Goal: Information Seeking & Learning: Learn about a topic

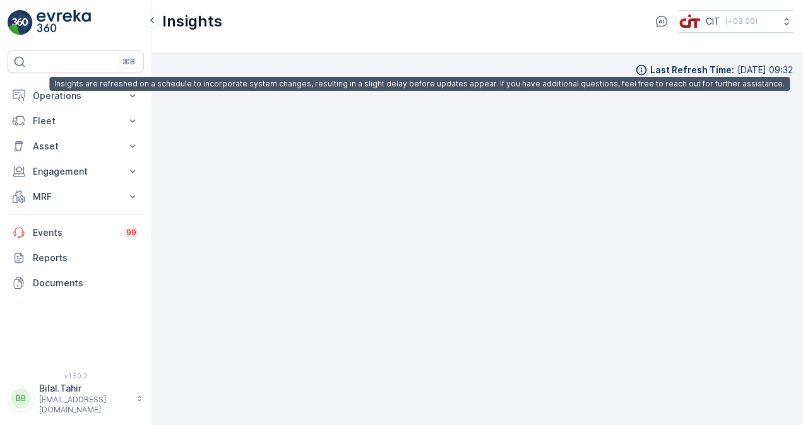
click at [635, 68] on icon at bounding box center [641, 70] width 13 height 13
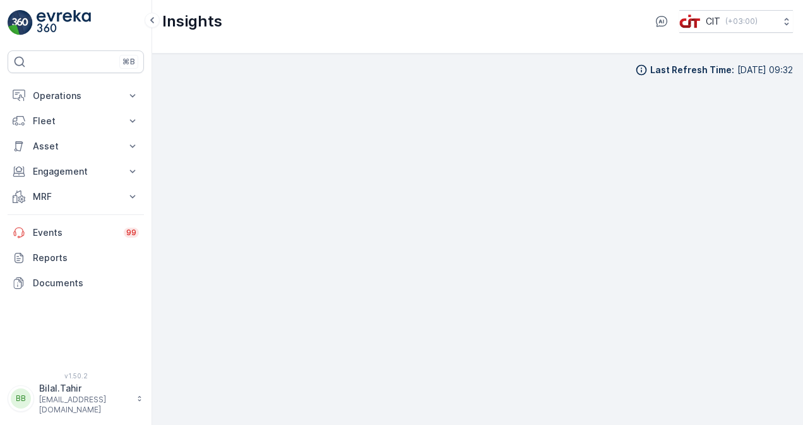
scroll to position [11, 0]
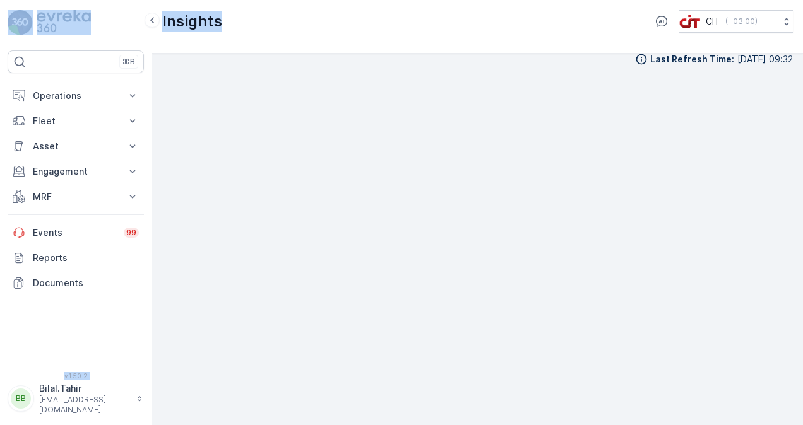
drag, startPoint x: 220, startPoint y: 25, endPoint x: 34, endPoint y: 17, distance: 185.7
click at [34, 17] on div "⌘B Operations Insights CO₂e Analysis Report CIT Dashboard Planning Routes & Tas…" at bounding box center [401, 212] width 803 height 425
click at [400, 27] on div "Insights CIT ( +03:00 )" at bounding box center [477, 21] width 630 height 23
drag, startPoint x: 220, startPoint y: 19, endPoint x: 158, endPoint y: 16, distance: 61.9
click at [158, 16] on div "⌘B Operations Insights CO₂e Analysis Report CIT Dashboard Planning Routes & Tas…" at bounding box center [401, 212] width 803 height 425
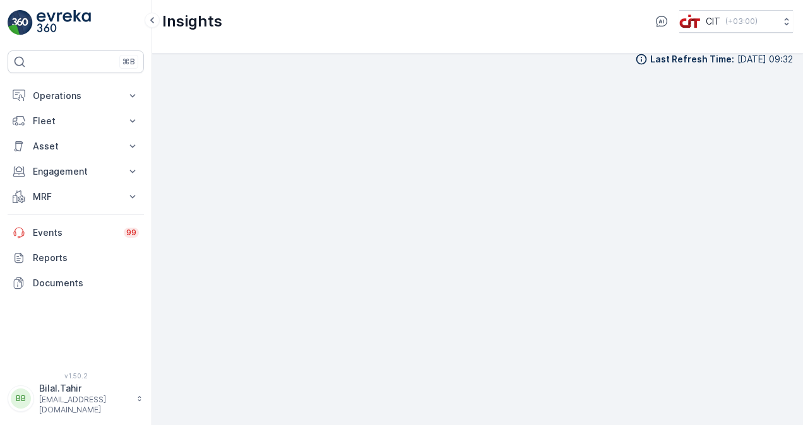
click at [295, 62] on div "Last Refresh Time : 15.09.2025 09:32" at bounding box center [477, 59] width 630 height 13
click at [136, 117] on icon at bounding box center [132, 121] width 13 height 13
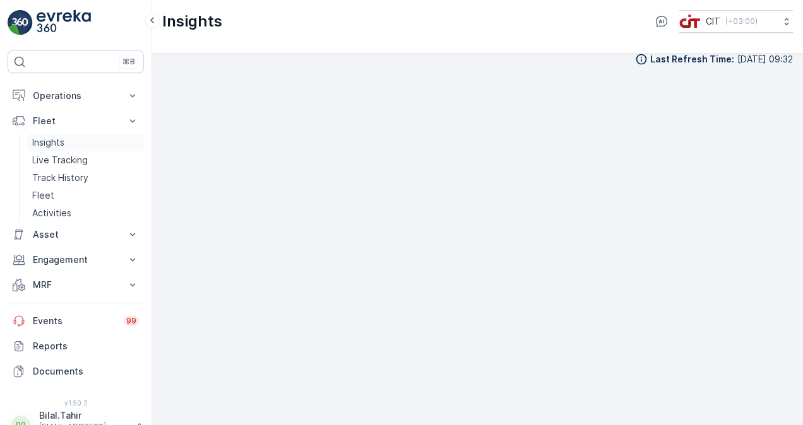
click at [66, 139] on link "Insights" at bounding box center [85, 143] width 117 height 18
click at [64, 161] on p "Live Tracking" at bounding box center [60, 160] width 56 height 13
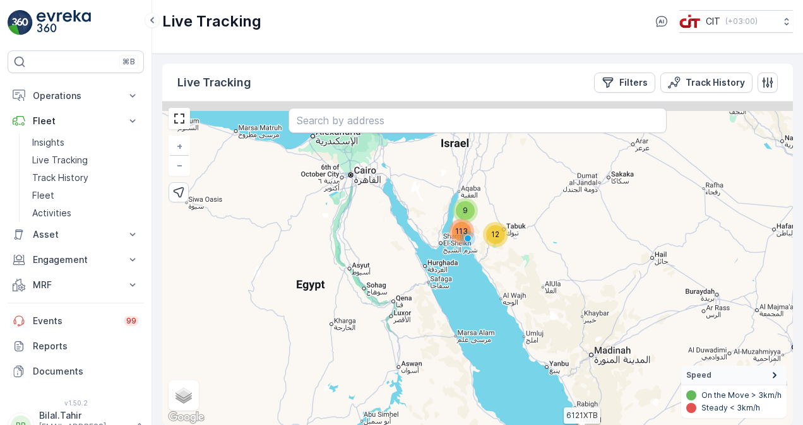
drag, startPoint x: 462, startPoint y: 207, endPoint x: 500, endPoint y: 284, distance: 85.8
click at [500, 284] on div "` 9 12 113 6121XTB + − Satellite Roadmap Terrain Hybrid Leaflet Keyboard shortc…" at bounding box center [477, 264] width 630 height 324
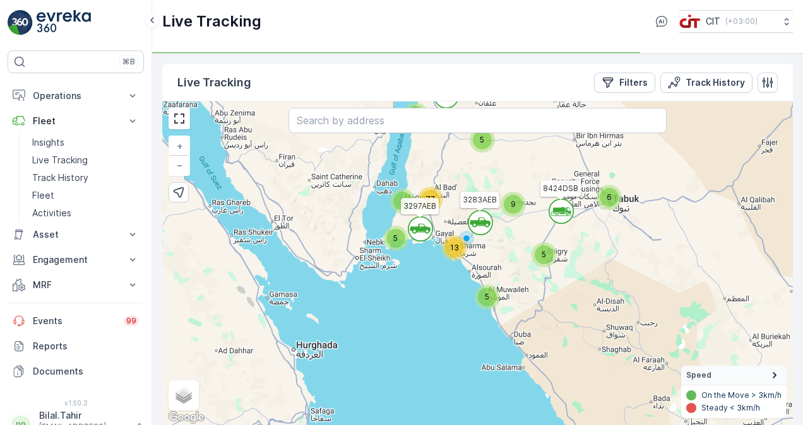
drag, startPoint x: 469, startPoint y: 211, endPoint x: 487, endPoint y: 250, distance: 42.4
click at [487, 250] on div "` ` 5 6 ` 2 5 5 9 ` 13 77 5 3 6121XTB 8424DSB 3297AEB 3283AEB 3691GTB + − Satel…" at bounding box center [477, 264] width 630 height 324
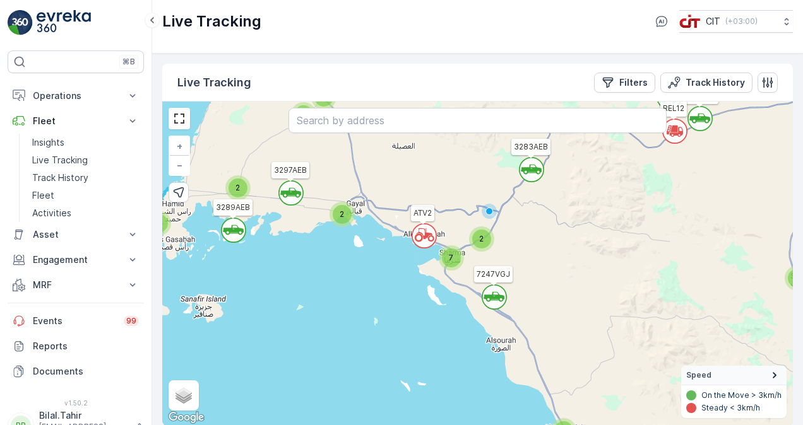
drag, startPoint x: 444, startPoint y: 262, endPoint x: 434, endPoint y: 283, distance: 22.9
click at [434, 283] on div "` ` ` ` 5 ` ` ` 3 2 2 ` 2 ` 4 ` 2 ` ` 2 ` 2 2 ` 7 ` 4 3 8 61 ` 4 ` 2 3691GTB 61…" at bounding box center [477, 264] width 630 height 324
click at [497, 296] on icon at bounding box center [493, 297] width 21 height 10
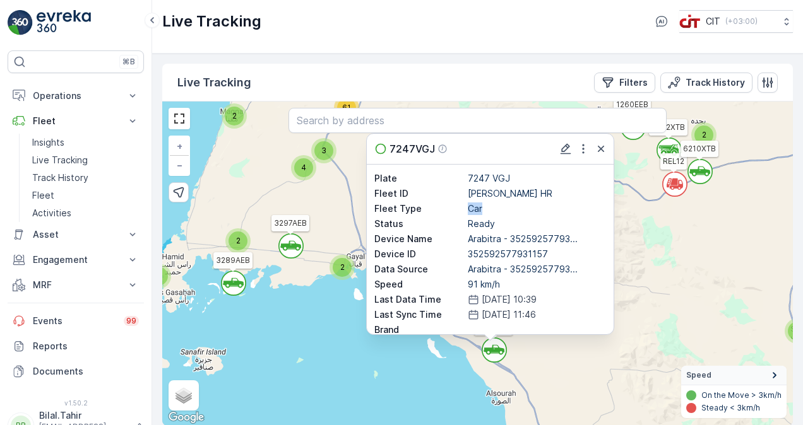
drag, startPoint x: 467, startPoint y: 207, endPoint x: 490, endPoint y: 206, distance: 23.4
click at [490, 206] on p "Car" at bounding box center [537, 209] width 138 height 13
drag, startPoint x: 490, startPoint y: 206, endPoint x: 488, endPoint y: 221, distance: 15.4
click at [488, 221] on div "Status Ready" at bounding box center [490, 224] width 232 height 13
drag, startPoint x: 488, startPoint y: 221, endPoint x: 459, endPoint y: 237, distance: 32.2
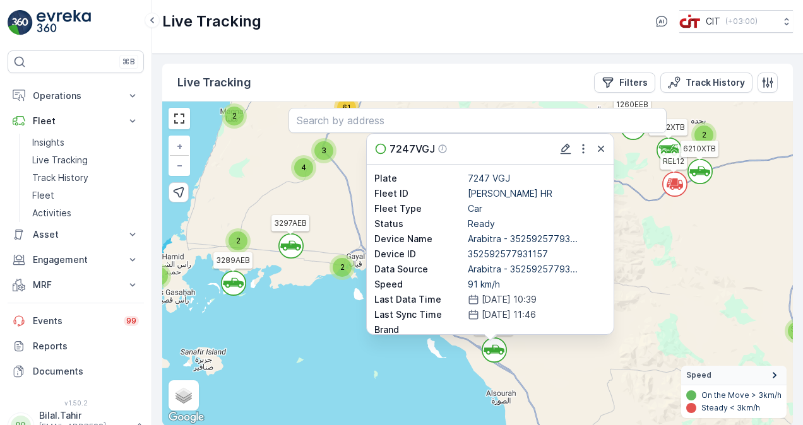
click at [459, 237] on p "Device Name" at bounding box center [419, 239] width 91 height 13
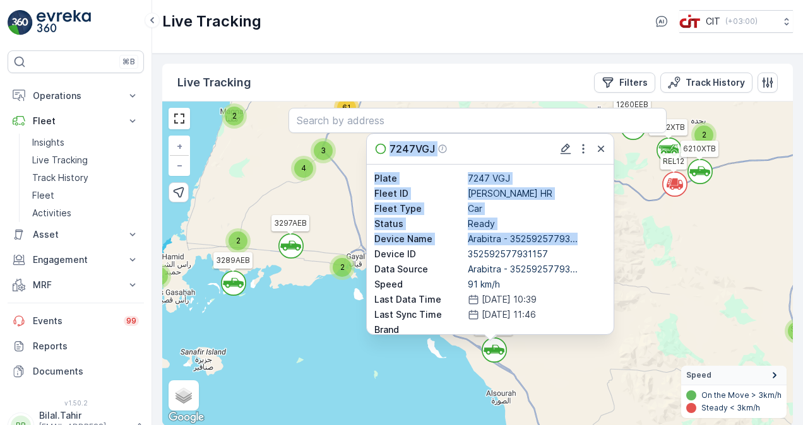
drag, startPoint x: 468, startPoint y: 240, endPoint x: 581, endPoint y: 241, distance: 112.3
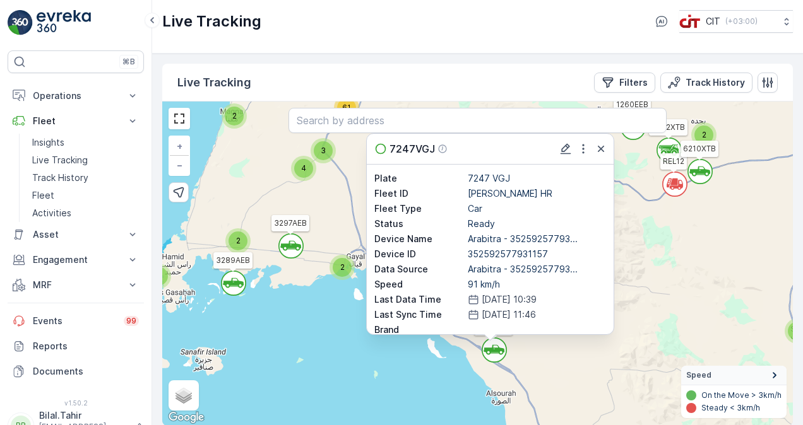
drag, startPoint x: 581, startPoint y: 241, endPoint x: 559, endPoint y: 249, distance: 22.8
click at [559, 249] on p "352592577931157" at bounding box center [537, 254] width 138 height 13
click at [681, 187] on icon at bounding box center [676, 187] width 13 height 2
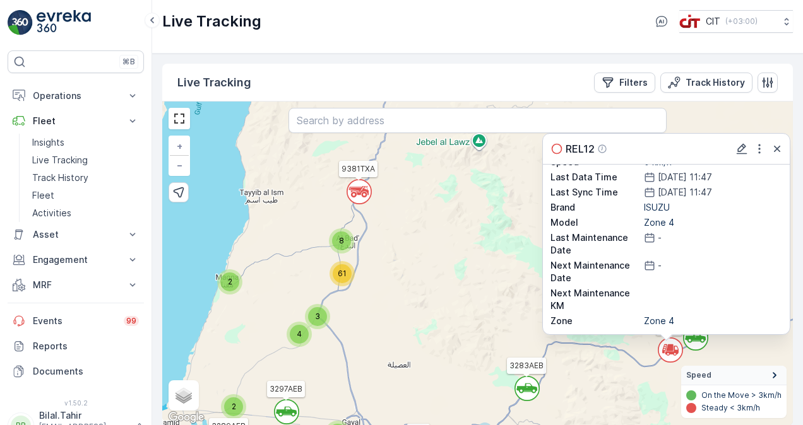
scroll to position [10, 0]
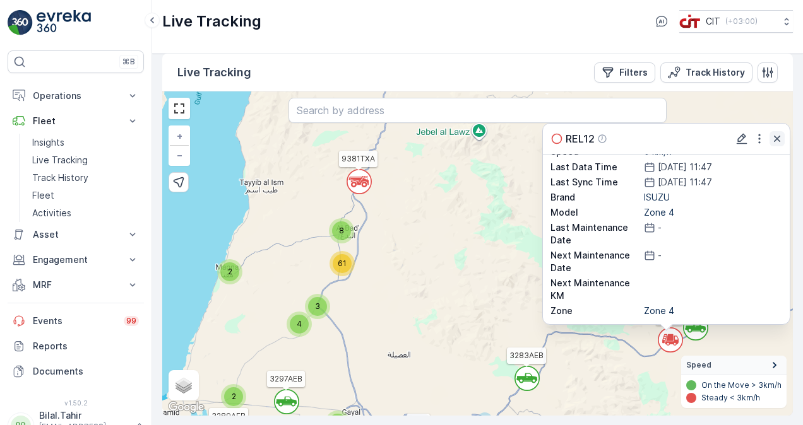
click at [777, 140] on icon "button" at bounding box center [776, 139] width 13 height 13
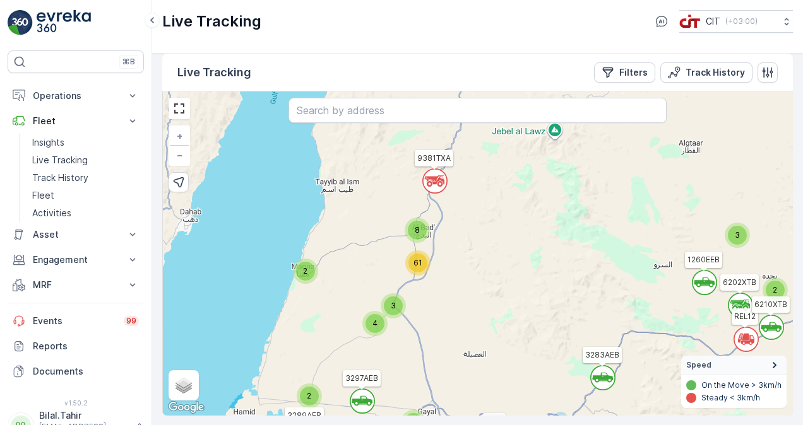
drag, startPoint x: 451, startPoint y: 206, endPoint x: 526, endPoint y: 205, distance: 75.7
click at [526, 205] on div "` ` 2 3 ` ` ` 3 ` 2 ` ` ` ` ` 2 ` ` ` 2 ` 4 2 5 4 ` 7 3 4 ` 2 8 61 2 ATV2 1272E…" at bounding box center [477, 253] width 630 height 324
click at [73, 175] on p "Track History" at bounding box center [60, 178] width 56 height 13
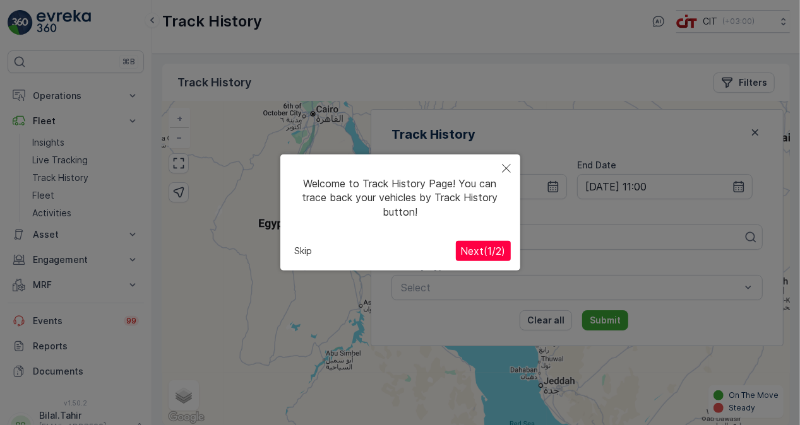
click at [517, 165] on button "Close" at bounding box center [506, 169] width 28 height 29
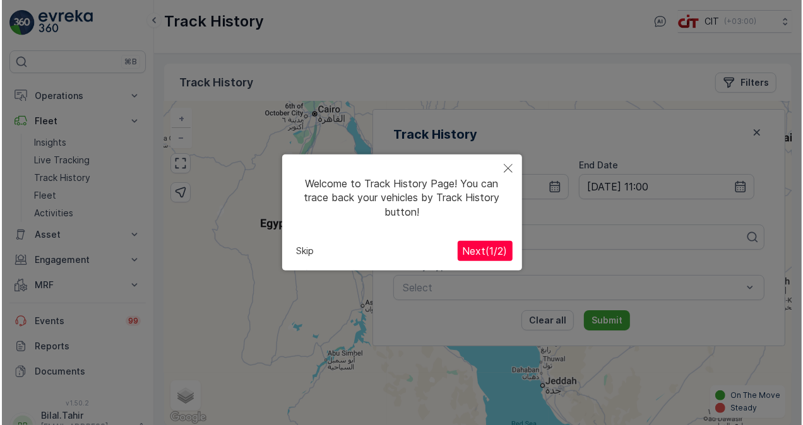
scroll to position [10, 0]
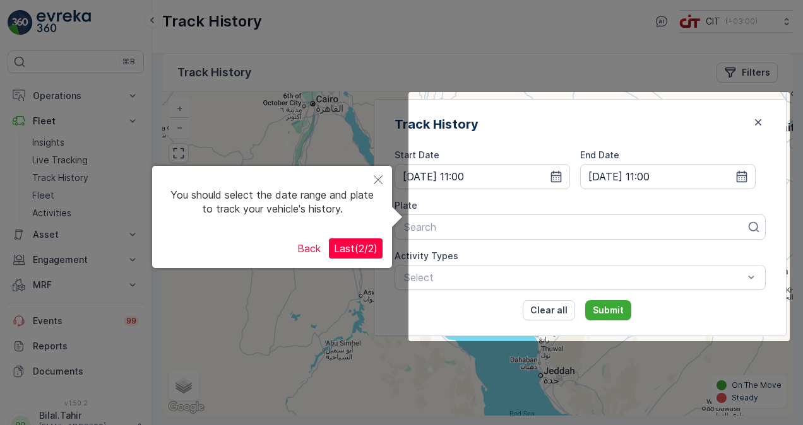
click at [360, 250] on span "Last ( 2 / 2 )" at bounding box center [356, 248] width 44 height 13
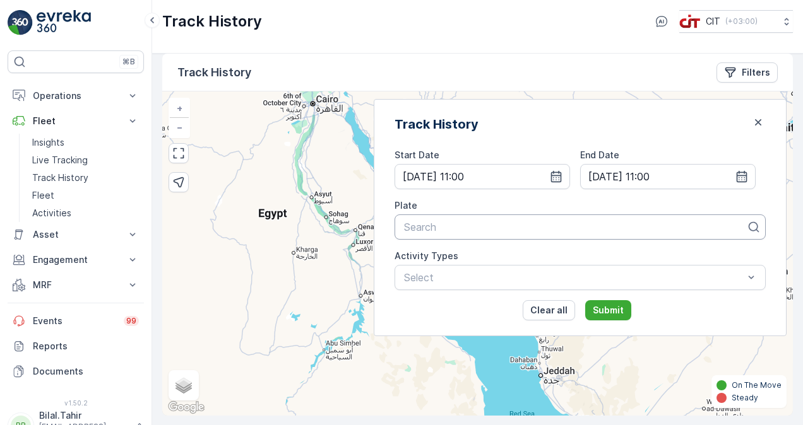
click at [565, 235] on div "Search" at bounding box center [579, 227] width 371 height 25
click at [752, 227] on icon at bounding box center [753, 227] width 13 height 13
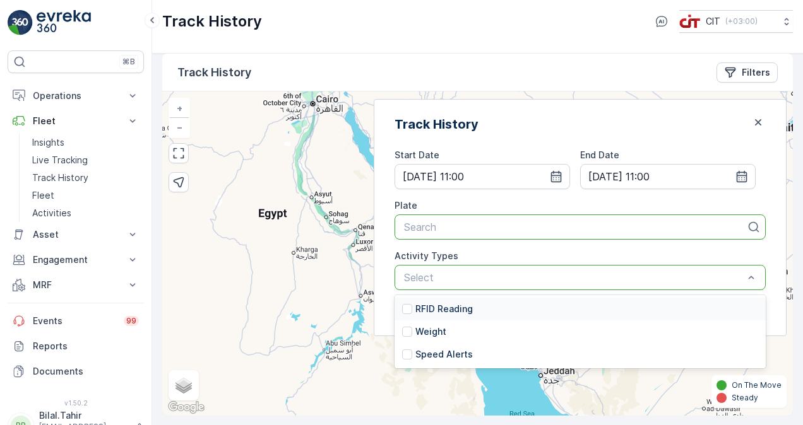
click at [473, 307] on p "RFID Reading" at bounding box center [443, 309] width 57 height 13
click at [412, 331] on div at bounding box center [407, 332] width 10 height 10
click at [412, 353] on div at bounding box center [407, 355] width 10 height 10
click at [431, 322] on div "Track History Start Date 14.09.2025 11:00 End Date 15.09.2025 11:00 Plate Searc…" at bounding box center [580, 217] width 413 height 237
click at [420, 227] on div "Track History Start Date 14.09.2025 11:00 End Date 15.09.2025 11:00 Plate Searc…" at bounding box center [580, 217] width 413 height 237
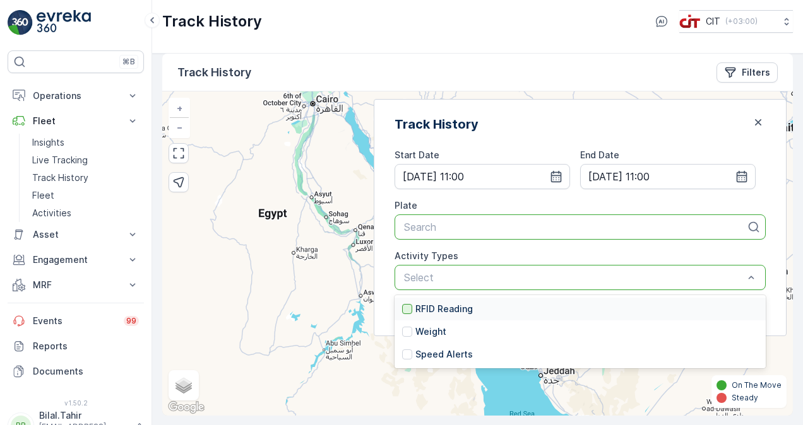
click at [412, 307] on div at bounding box center [407, 309] width 10 height 10
click at [412, 332] on div at bounding box center [407, 332] width 10 height 10
click at [412, 356] on div at bounding box center [407, 355] width 10 height 10
click at [771, 274] on div "Track History Start Date 14.09.2025 11:00 End Date 15.09.2025 11:00 Plate Searc…" at bounding box center [580, 217] width 413 height 237
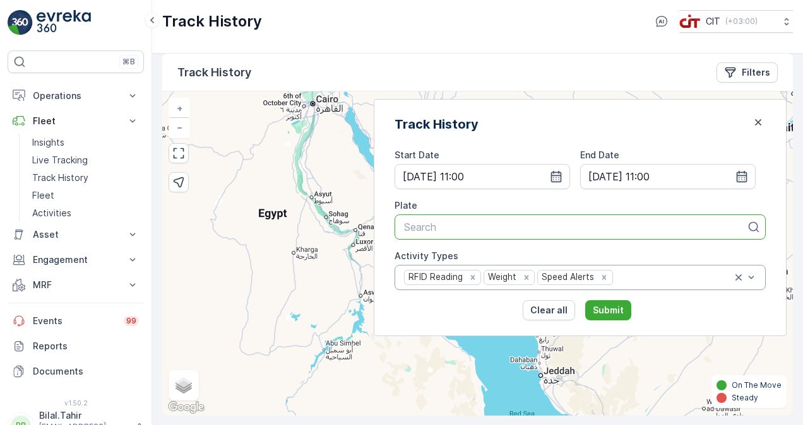
click at [747, 221] on icon at bounding box center [753, 227] width 13 height 13
click at [753, 227] on icon at bounding box center [753, 227] width 13 height 13
click at [69, 159] on p "Live Tracking" at bounding box center [60, 160] width 56 height 13
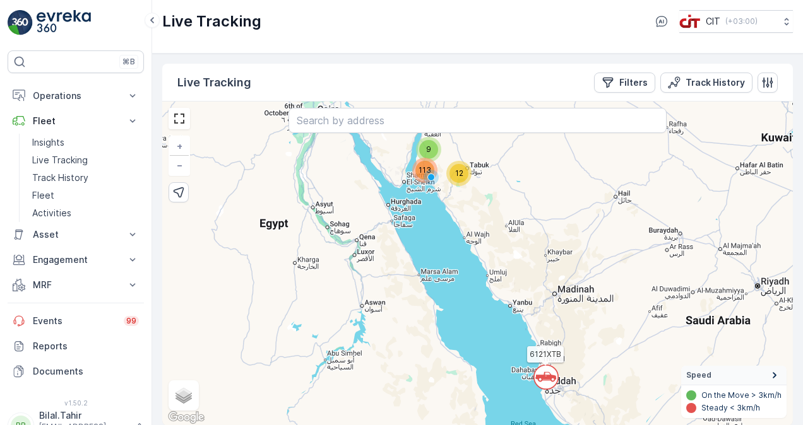
click at [463, 182] on div "12" at bounding box center [458, 173] width 25 height 25
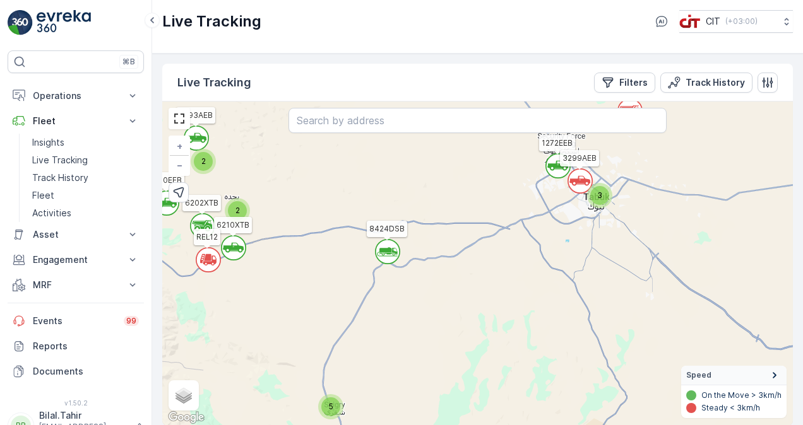
click at [389, 257] on circle at bounding box center [387, 252] width 24 height 24
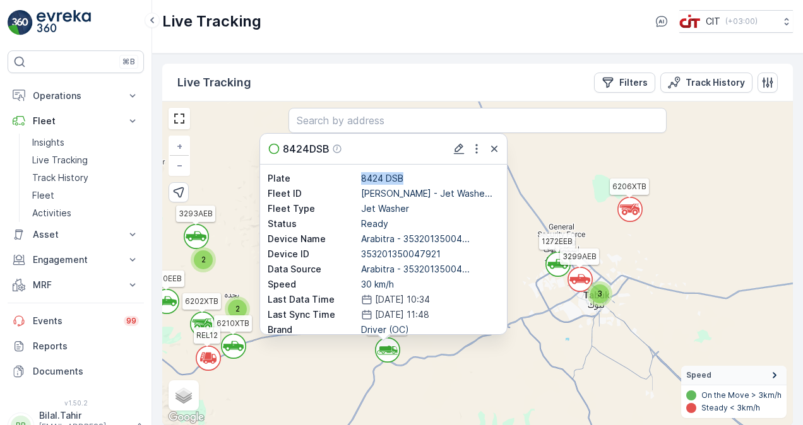
drag, startPoint x: 360, startPoint y: 175, endPoint x: 404, endPoint y: 177, distance: 44.2
click at [404, 177] on p "8424 DSB" at bounding box center [430, 178] width 138 height 13
copy p "8424 DSB"
drag, startPoint x: 404, startPoint y: 178, endPoint x: 360, endPoint y: 178, distance: 43.5
click at [361, 178] on p "8424 DSB" at bounding box center [430, 178] width 138 height 13
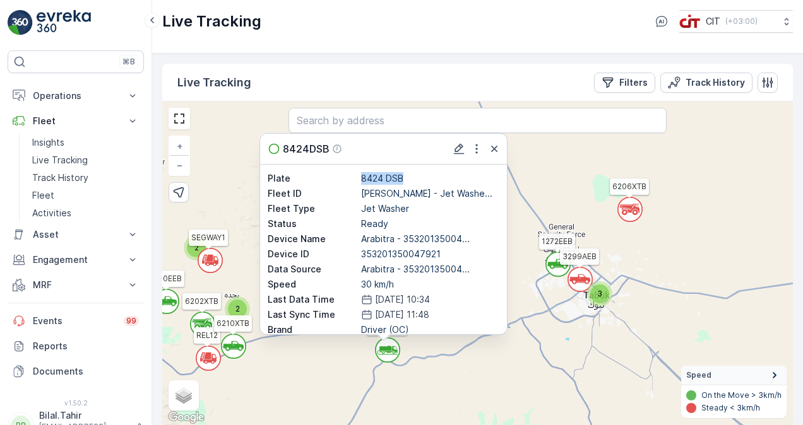
copy p "8424 DSB"
click at [51, 175] on p "Track History" at bounding box center [60, 178] width 56 height 13
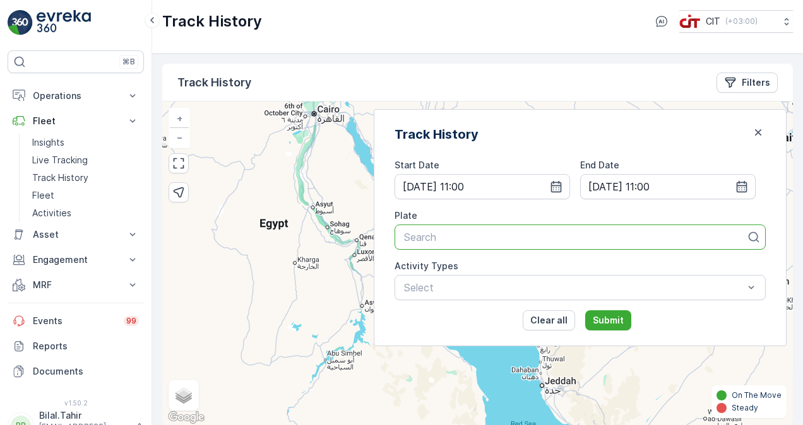
click at [507, 237] on div at bounding box center [575, 237] width 345 height 11
paste input "8424 DSB"
type input "8424 DSB"
click at [504, 269] on span "8424 DSB (Abid Nawaz - Jet Washer Z 4&5 (OCS))" at bounding box center [537, 268] width 271 height 11
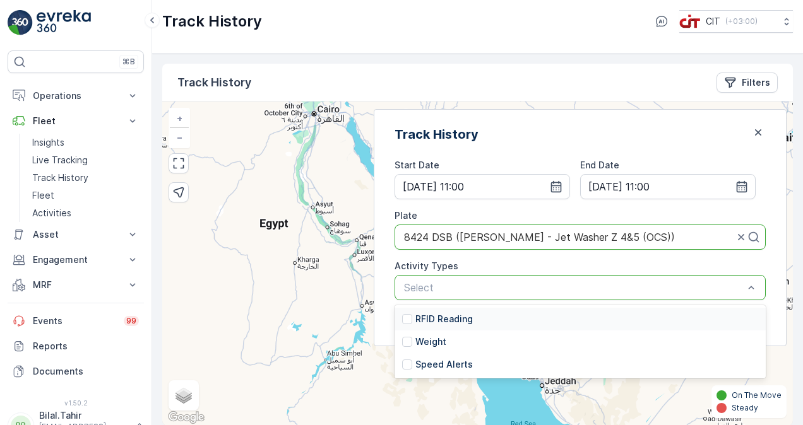
click at [473, 316] on p "RFID Reading" at bounding box center [443, 319] width 57 height 13
click at [446, 337] on p "Weight" at bounding box center [430, 342] width 31 height 13
click at [468, 363] on p "Speed Alerts" at bounding box center [443, 364] width 57 height 13
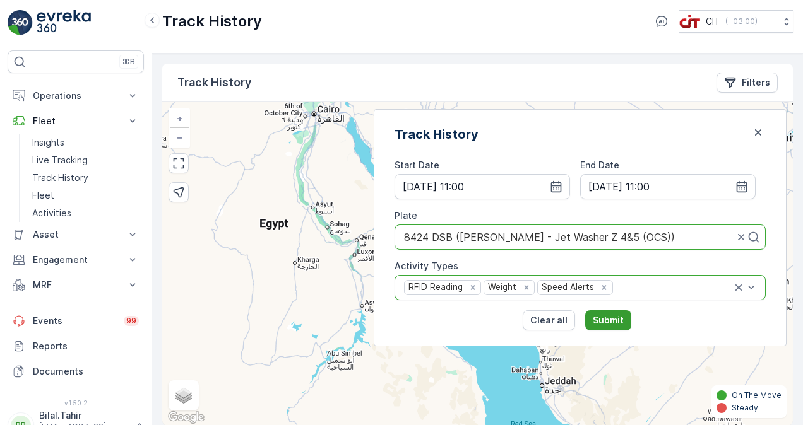
click at [623, 314] on p "Submit" at bounding box center [608, 320] width 31 height 13
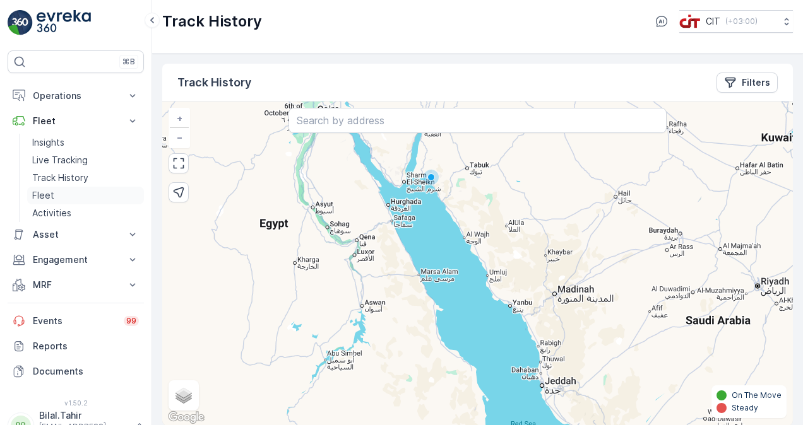
click at [44, 192] on p "Fleet" at bounding box center [43, 195] width 22 height 13
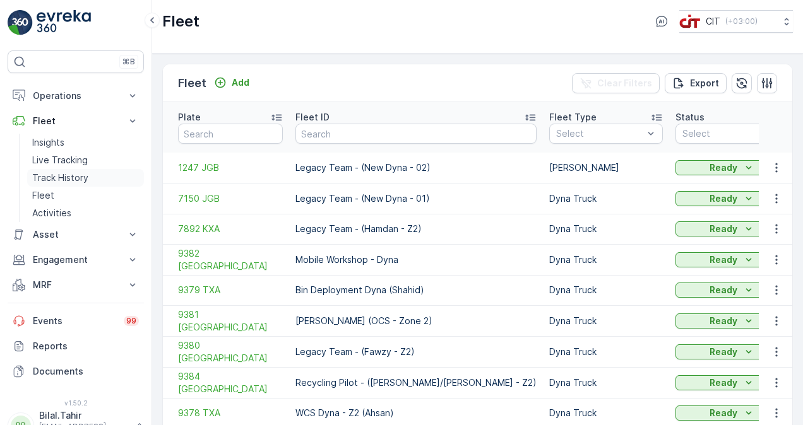
click at [62, 177] on p "Track History" at bounding box center [60, 178] width 56 height 13
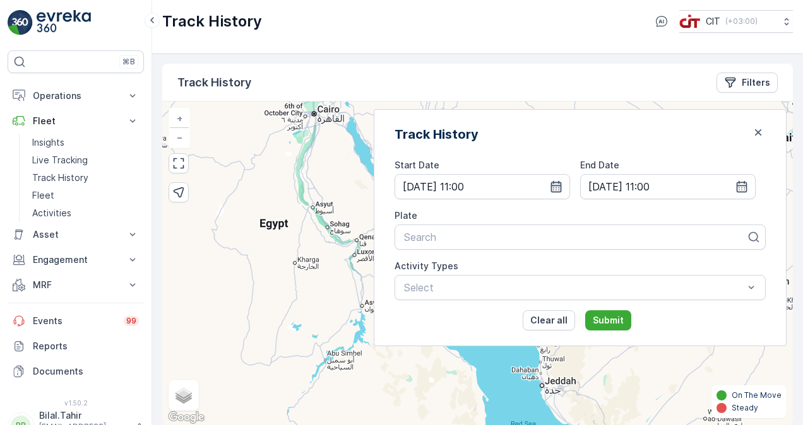
click at [562, 187] on icon "button" at bounding box center [556, 186] width 13 height 13
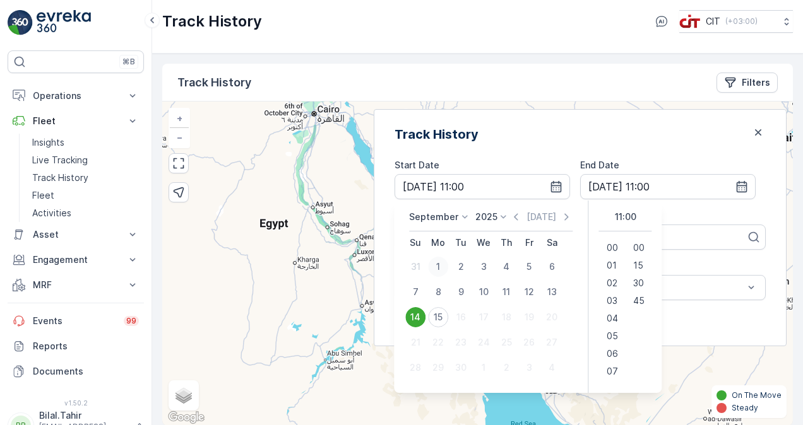
click at [448, 265] on div "1" at bounding box center [438, 267] width 20 height 20
type input "01.09.2025 11:00"
type input "02.09.2025 11:00"
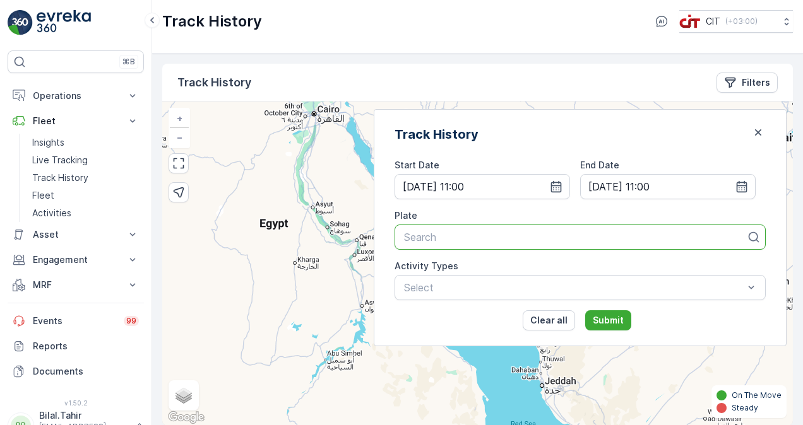
click at [569, 239] on div at bounding box center [575, 237] width 345 height 11
paste input "8424 DSB"
type input "8424 DSB"
click at [557, 271] on span "8424 DSB (Abid Nawaz - Jet Washer Z 4&5 (OCS))" at bounding box center [537, 268] width 271 height 11
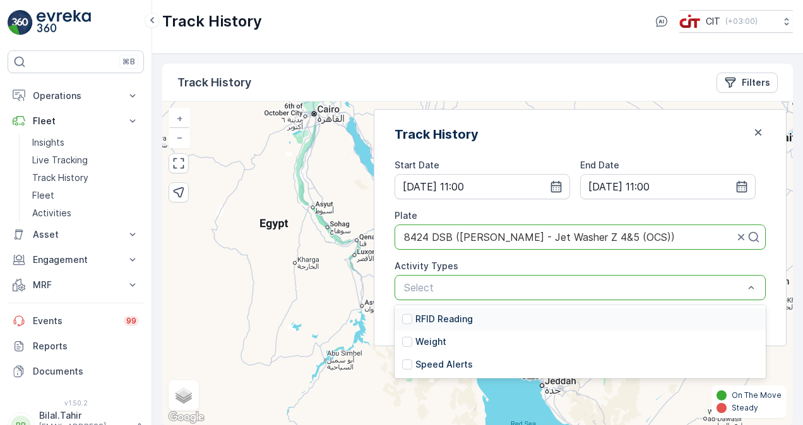
click at [473, 319] on p "RFID Reading" at bounding box center [443, 319] width 57 height 13
click at [446, 337] on p "Weight" at bounding box center [430, 342] width 31 height 13
click at [469, 361] on p "Speed Alerts" at bounding box center [443, 364] width 57 height 13
click at [424, 312] on div "Track History Start Date 01.09.2025 11:00 End Date 02.09.2025 11:00 Plate 8424 …" at bounding box center [580, 227] width 413 height 237
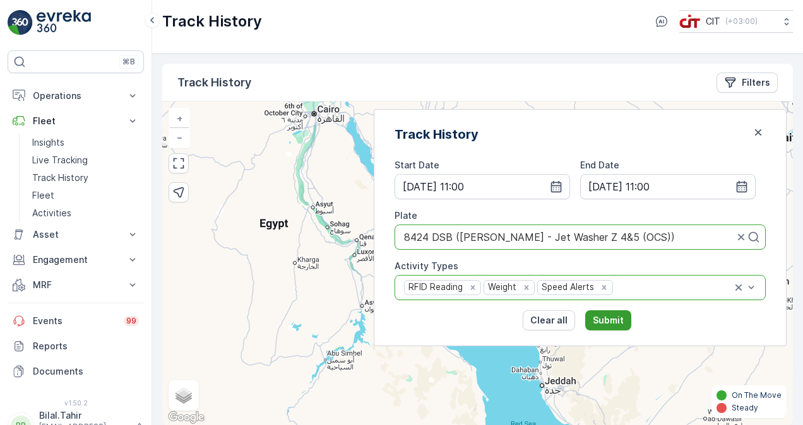
click at [623, 317] on p "Submit" at bounding box center [608, 320] width 31 height 13
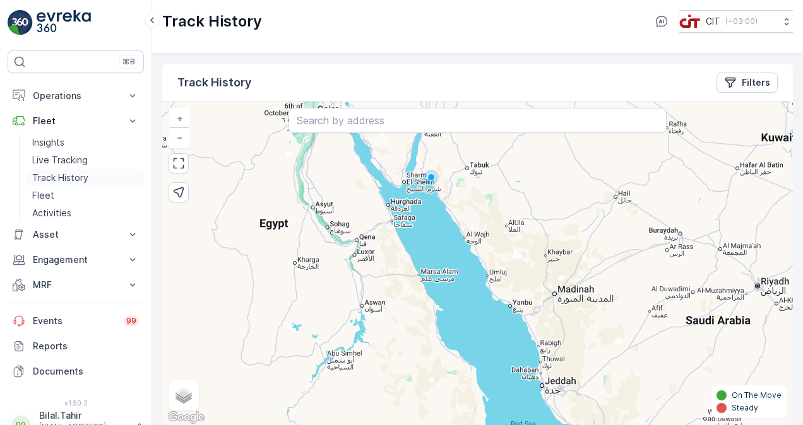
click at [62, 177] on p "Track History" at bounding box center [60, 178] width 56 height 13
click at [429, 77] on div "Track History Filters" at bounding box center [477, 83] width 630 height 38
click at [767, 78] on button "Filters" at bounding box center [746, 83] width 61 height 20
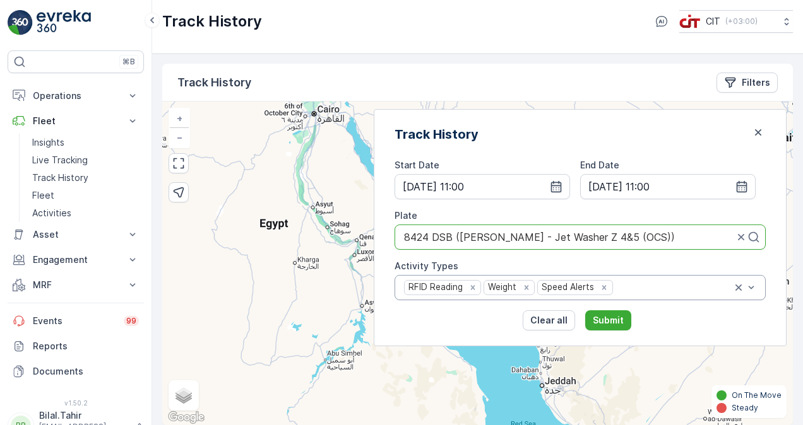
click at [723, 237] on div at bounding box center [569, 237] width 332 height 11
click at [611, 286] on div "Remove Speed Alerts" at bounding box center [604, 287] width 14 height 11
click at [531, 284] on icon "Remove Weight" at bounding box center [526, 287] width 9 height 9
click at [623, 321] on p "Submit" at bounding box center [608, 320] width 31 height 13
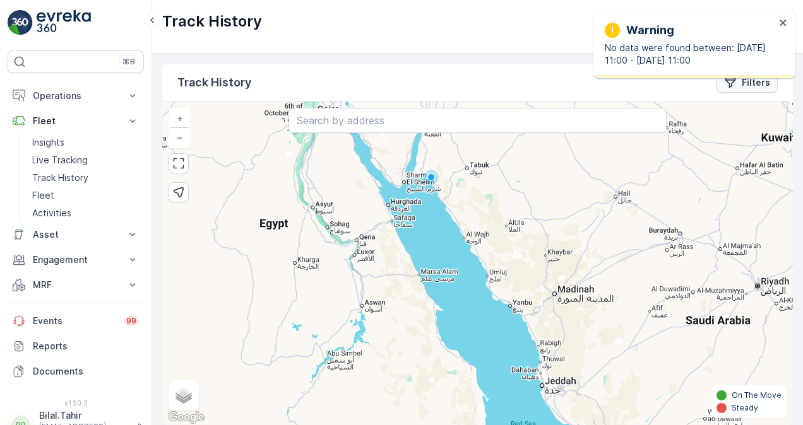
click at [740, 83] on div "Filters" at bounding box center [747, 82] width 46 height 13
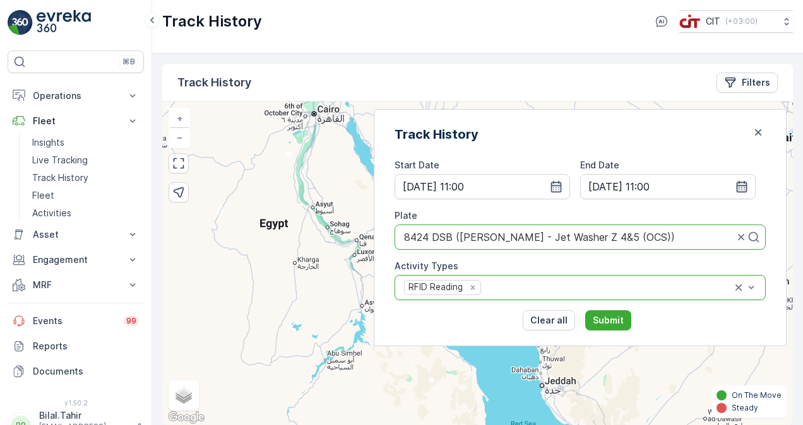
click at [743, 188] on icon "button" at bounding box center [741, 186] width 11 height 11
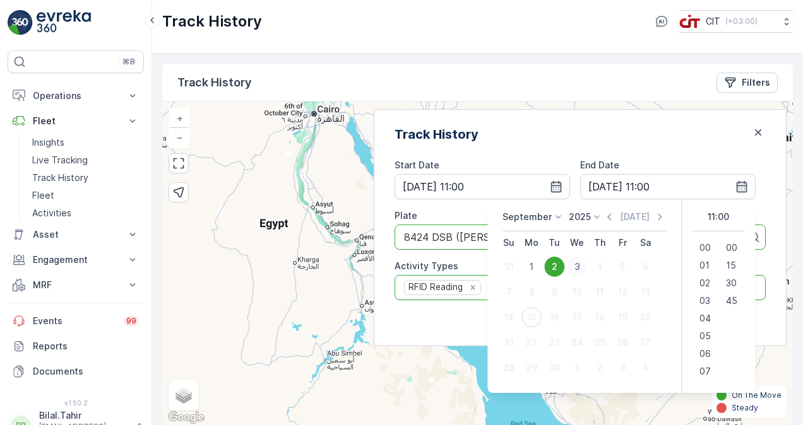
click at [582, 268] on div "3" at bounding box center [577, 267] width 20 height 20
type input "03.09.2025 11:00"
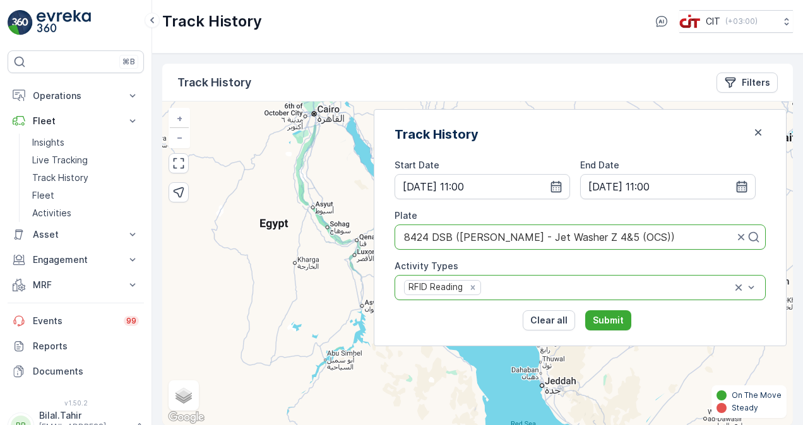
click at [736, 182] on icon "button" at bounding box center [741, 186] width 11 height 11
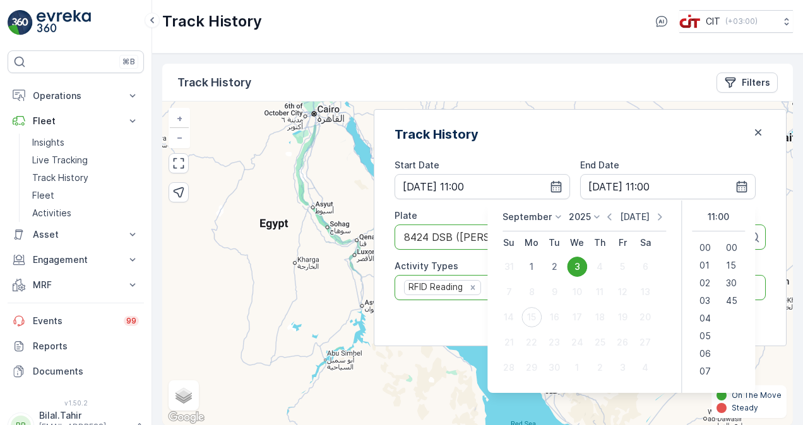
click at [630, 216] on p "Today" at bounding box center [635, 217] width 30 height 13
click at [579, 265] on div "3" at bounding box center [577, 267] width 20 height 20
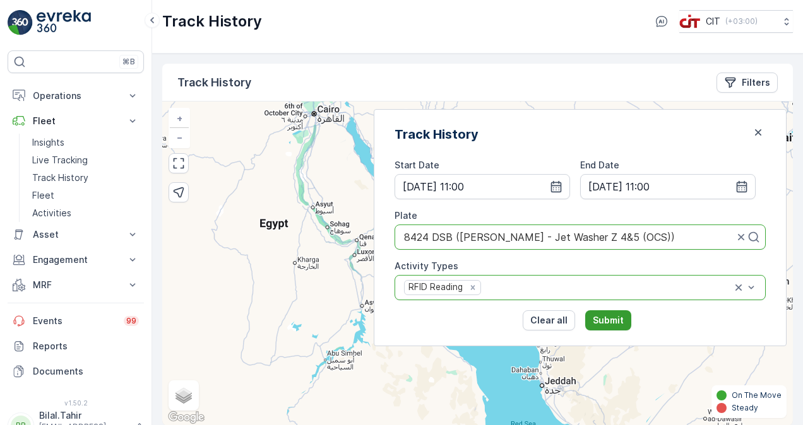
click at [620, 319] on p "Submit" at bounding box center [608, 320] width 31 height 13
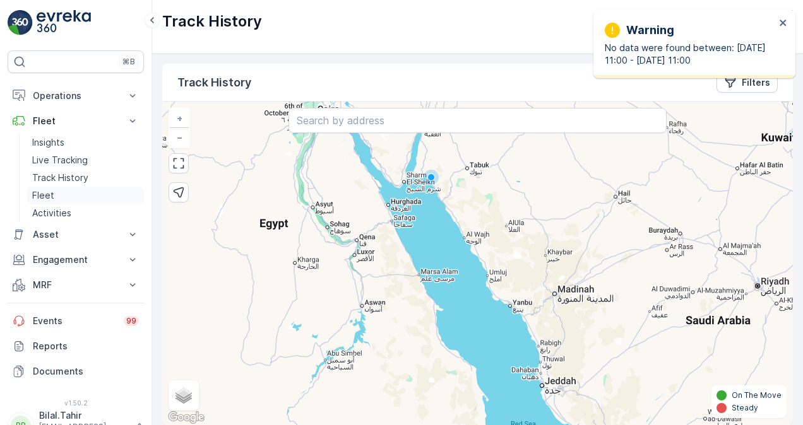
click at [42, 196] on p "Fleet" at bounding box center [43, 195] width 22 height 13
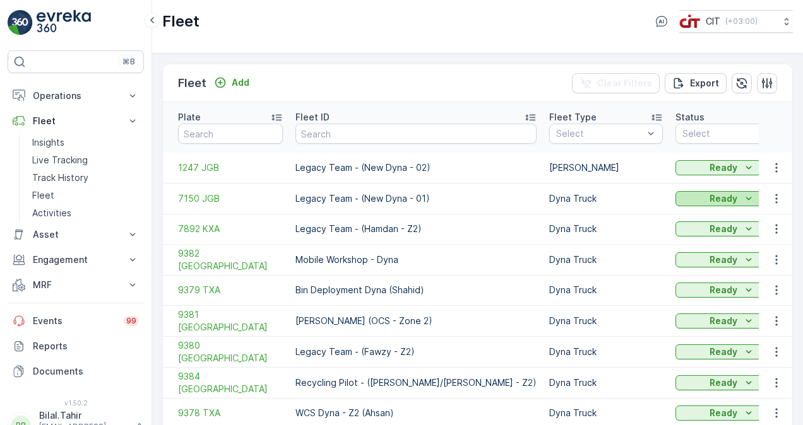
click at [742, 192] on icon "Ready" at bounding box center [748, 198] width 13 height 13
click at [617, 226] on span "Maintenance" at bounding box center [611, 221] width 55 height 13
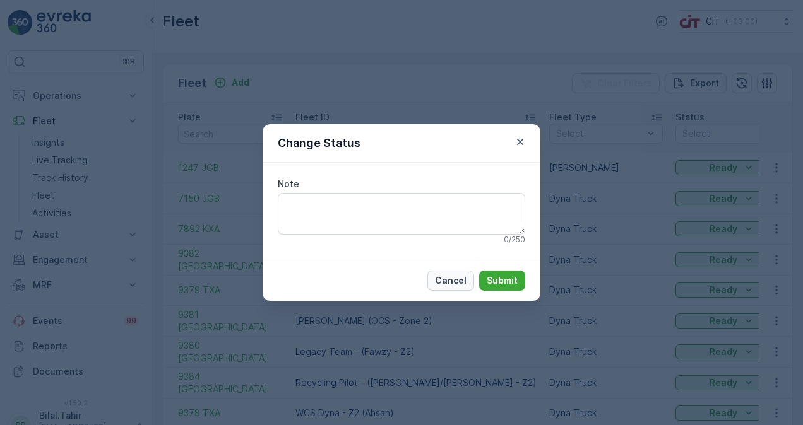
click at [447, 278] on p "Cancel" at bounding box center [451, 280] width 32 height 13
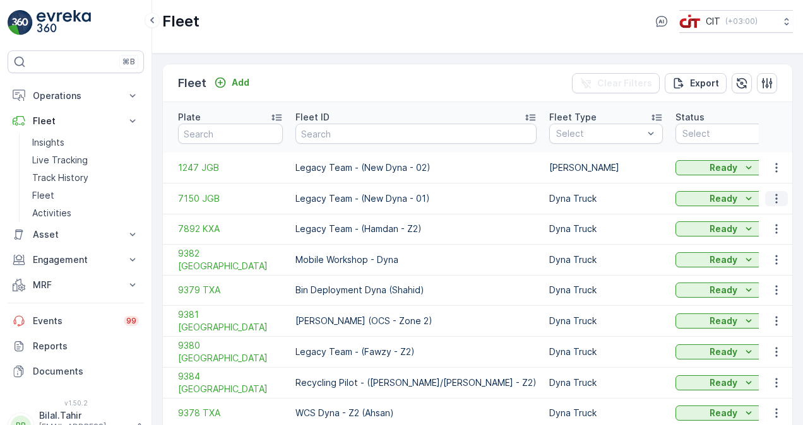
click at [775, 192] on icon "button" at bounding box center [776, 198] width 13 height 13
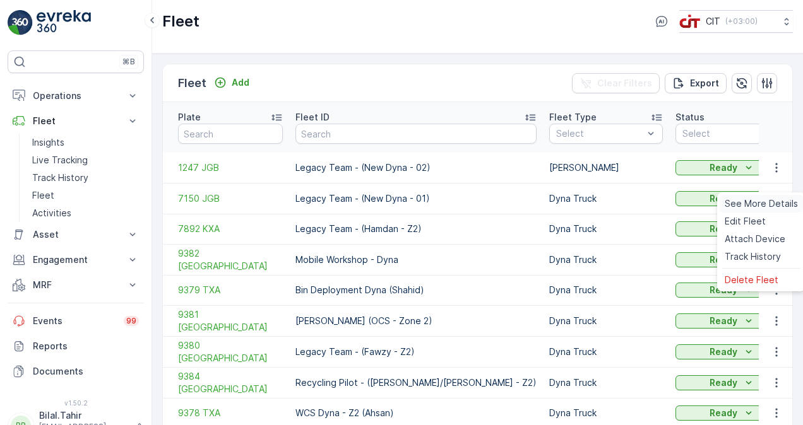
click at [774, 203] on span "See More Details" at bounding box center [760, 204] width 73 height 13
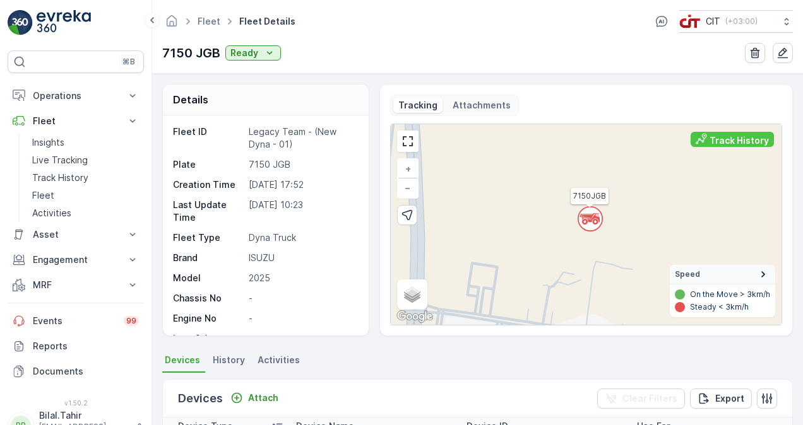
click at [481, 102] on p "Attachments" at bounding box center [481, 105] width 58 height 13
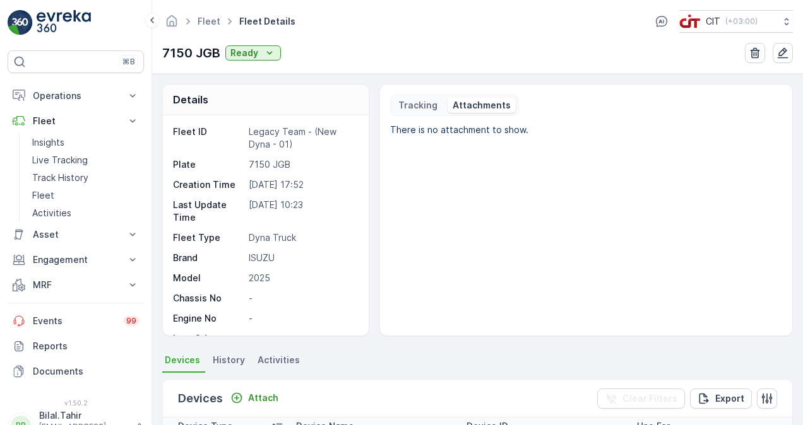
click at [423, 99] on p "Tracking" at bounding box center [417, 105] width 39 height 13
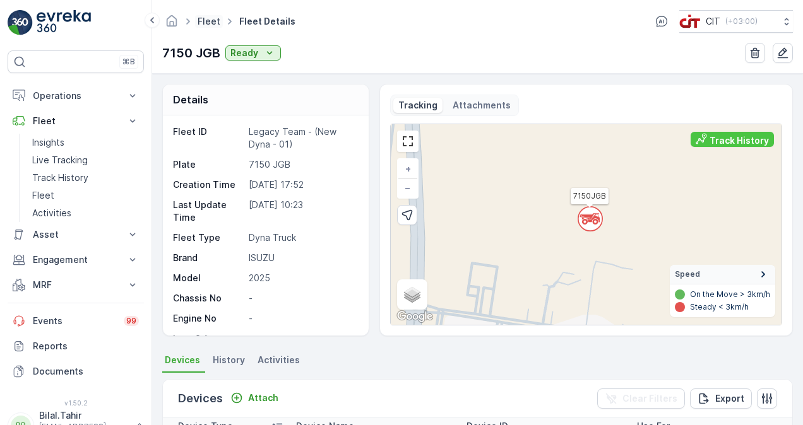
click at [210, 20] on link "Fleet" at bounding box center [209, 21] width 23 height 11
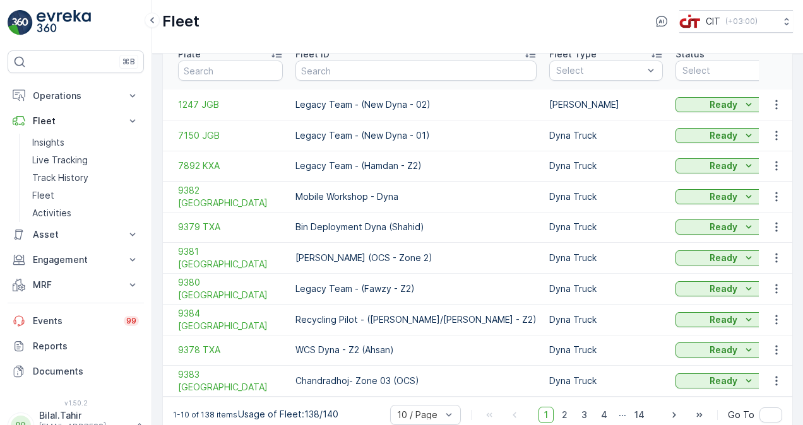
scroll to position [70, 0]
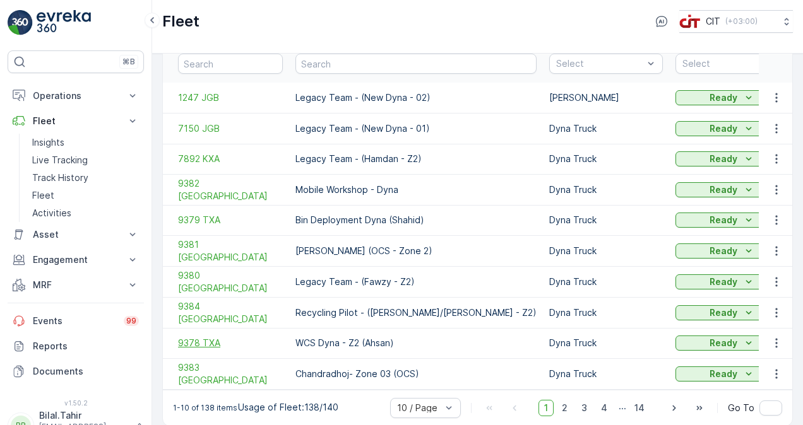
click at [197, 337] on span "9378 TXA" at bounding box center [230, 343] width 105 height 13
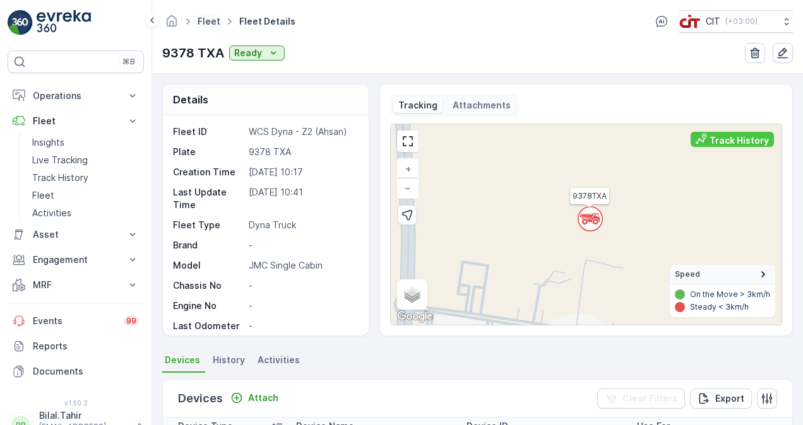
click at [203, 18] on link "Fleet" at bounding box center [209, 21] width 23 height 11
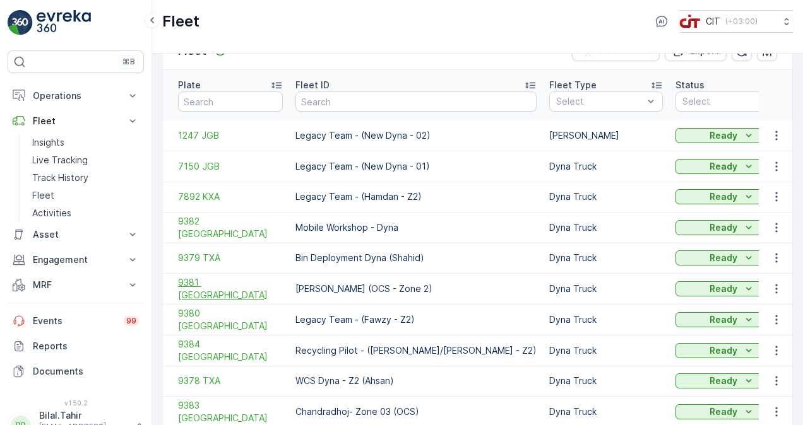
scroll to position [7, 0]
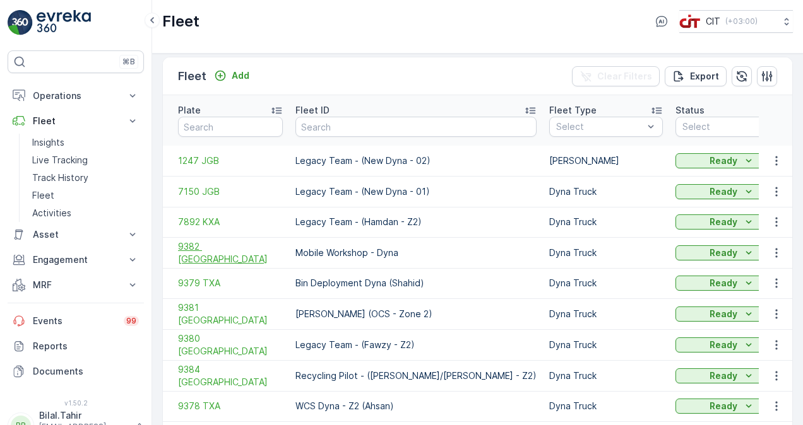
click at [196, 240] on span "9382 TXA" at bounding box center [230, 252] width 105 height 25
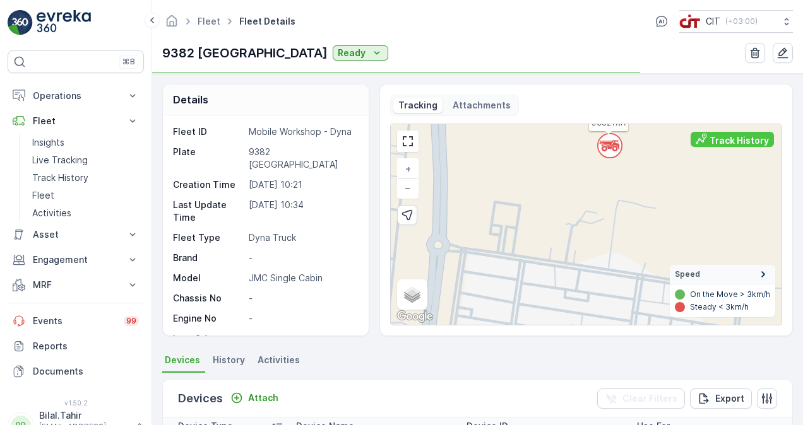
drag, startPoint x: 599, startPoint y: 282, endPoint x: 619, endPoint y: 209, distance: 75.8
click at [619, 209] on div "` 9382TXA + − Satellite Roadmap Terrain Hybrid Leaflet Keyboard shortcuts Map D…" at bounding box center [586, 224] width 391 height 201
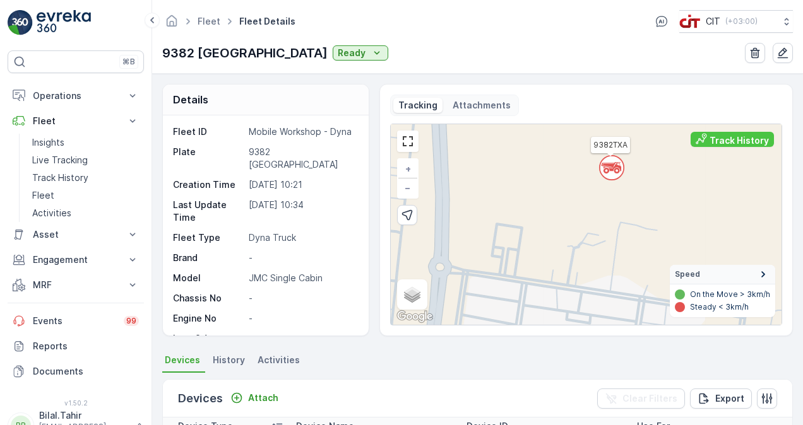
drag, startPoint x: 613, startPoint y: 205, endPoint x: 620, endPoint y: 271, distance: 65.9
click at [620, 271] on div "` 9382TXA + − Satellite Roadmap Terrain Hybrid Leaflet Keyboard shortcuts Map D…" at bounding box center [586, 224] width 391 height 201
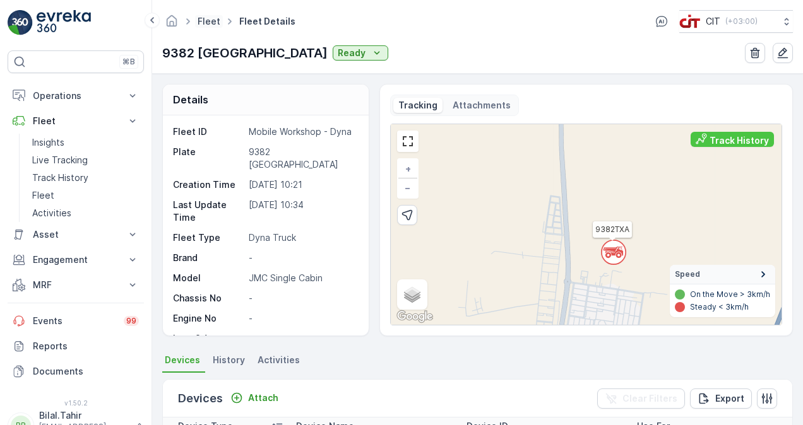
click at [207, 20] on link "Fleet" at bounding box center [209, 21] width 23 height 11
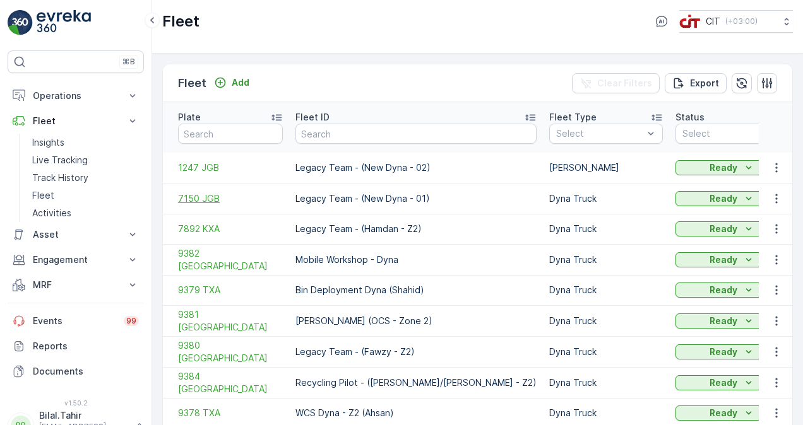
click at [195, 192] on span "7150 JGB" at bounding box center [230, 198] width 105 height 13
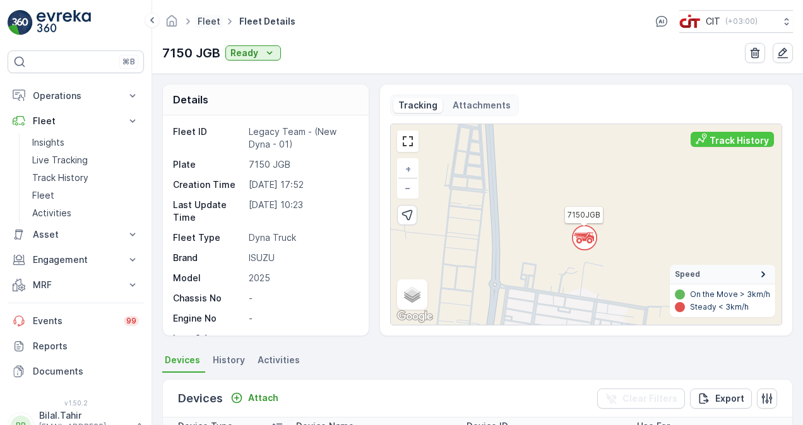
click at [202, 16] on link "Fleet" at bounding box center [209, 21] width 23 height 11
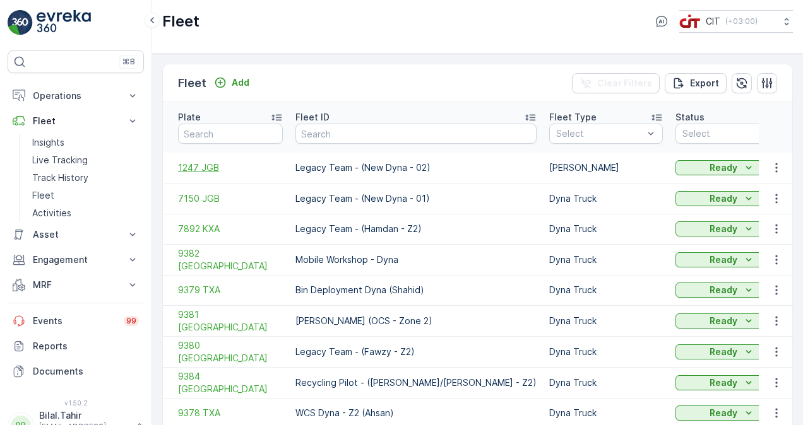
click at [208, 162] on span "1247 JGB" at bounding box center [230, 168] width 105 height 13
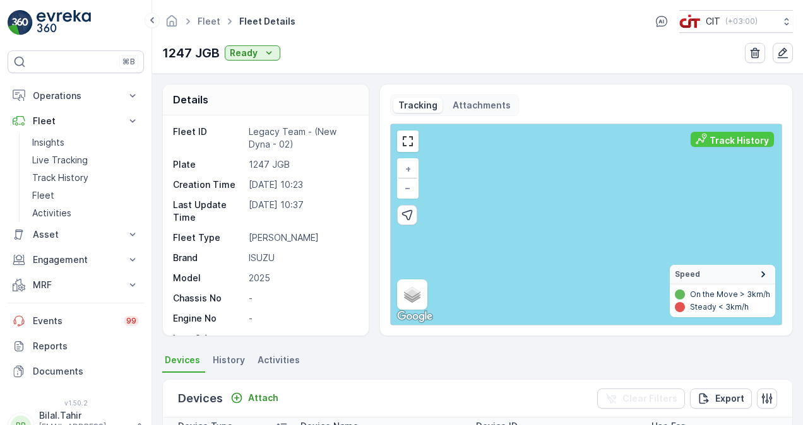
drag, startPoint x: 625, startPoint y: 207, endPoint x: 596, endPoint y: 238, distance: 42.0
click at [596, 238] on div "+ − Satellite Roadmap Terrain Hybrid Leaflet Keyboard shortcuts Map Data Map da…" at bounding box center [586, 224] width 391 height 201
click at [208, 16] on link "Fleet" at bounding box center [209, 21] width 23 height 11
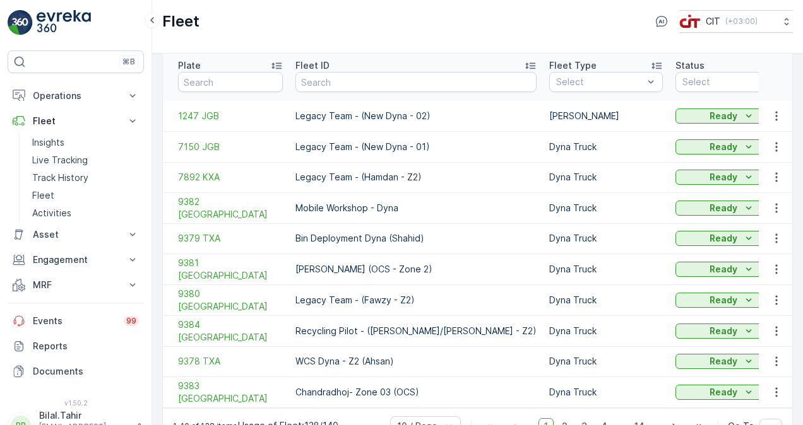
scroll to position [70, 0]
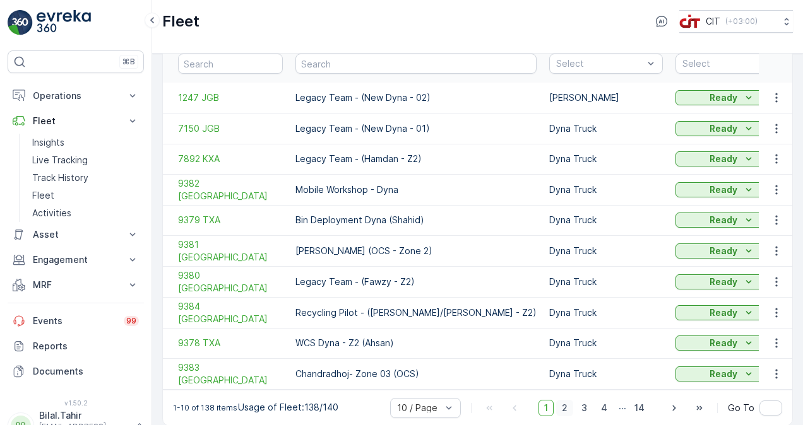
click at [568, 400] on span "2" at bounding box center [564, 408] width 17 height 16
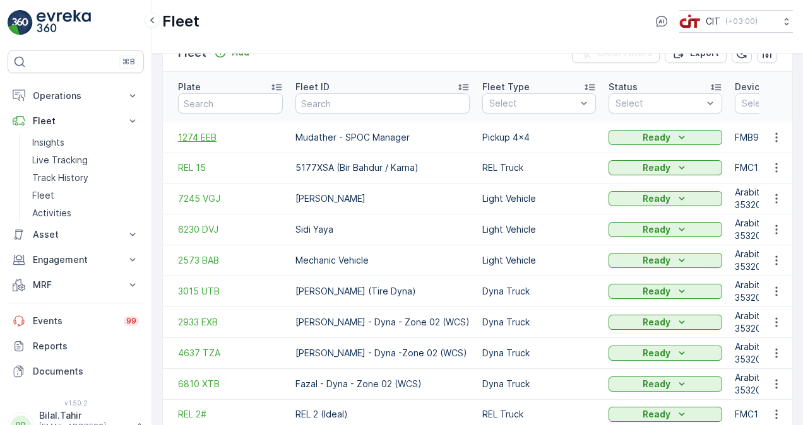
click at [209, 131] on span "1274 EEB" at bounding box center [230, 137] width 105 height 13
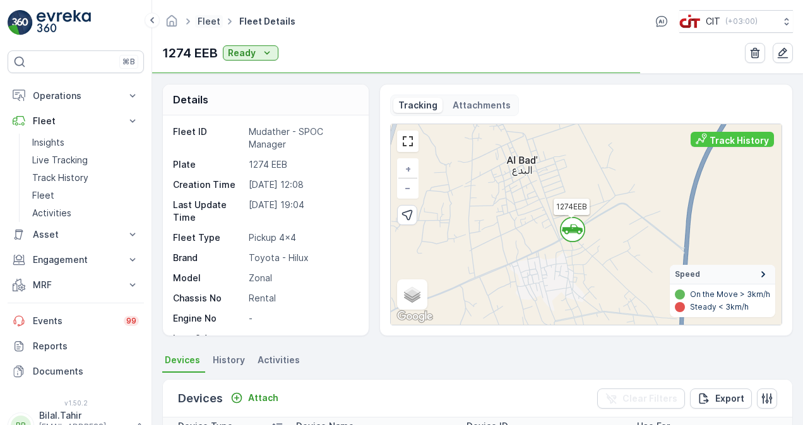
click at [203, 23] on link "Fleet" at bounding box center [209, 21] width 23 height 11
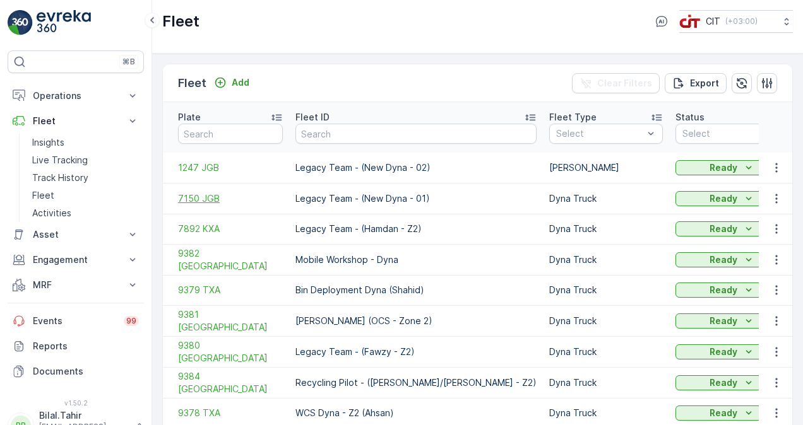
click at [201, 192] on span "7150 JGB" at bounding box center [230, 198] width 105 height 13
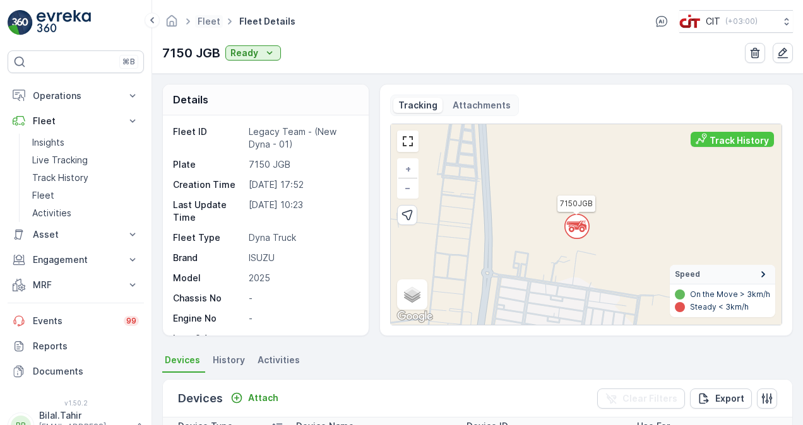
click at [196, 19] on span "Fleet" at bounding box center [209, 21] width 28 height 13
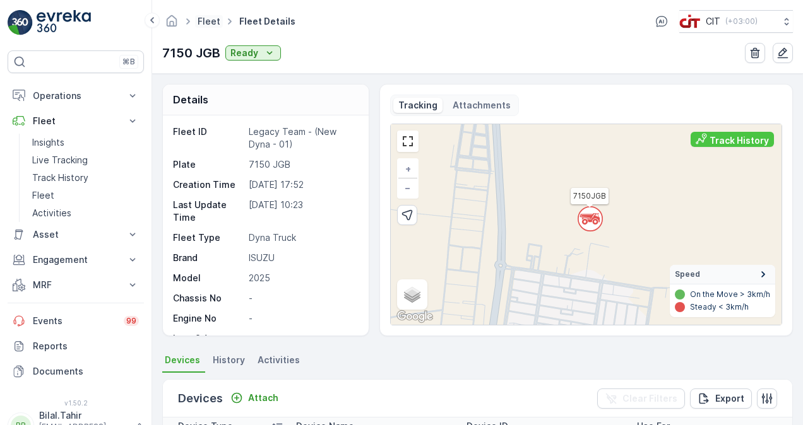
click at [208, 20] on link "Fleet" at bounding box center [209, 21] width 23 height 11
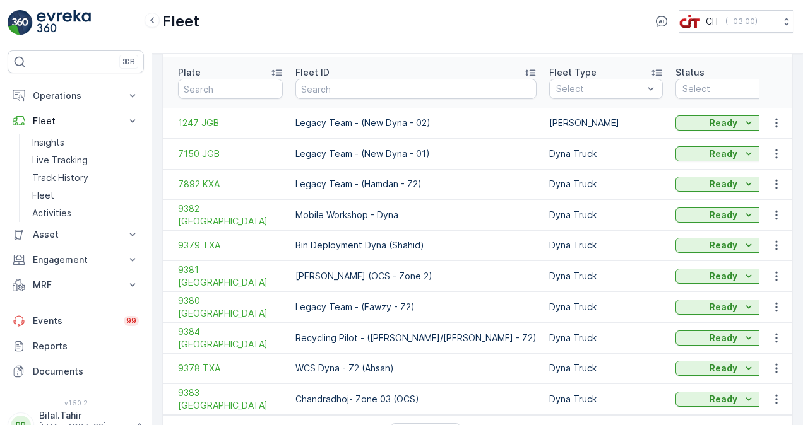
scroll to position [70, 0]
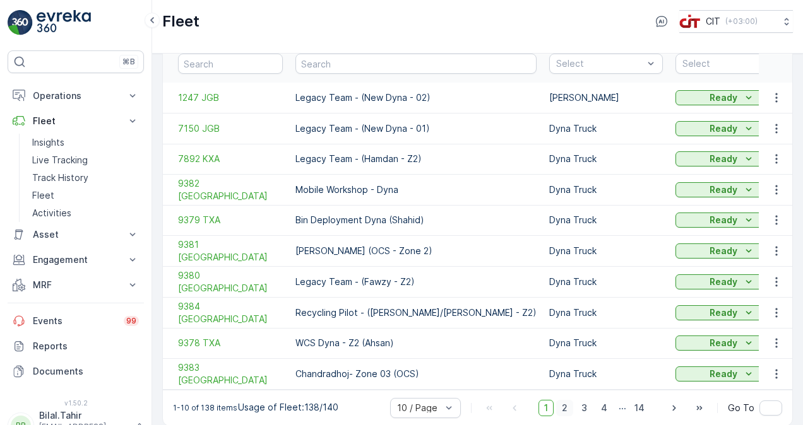
click at [567, 400] on span "2" at bounding box center [564, 408] width 17 height 16
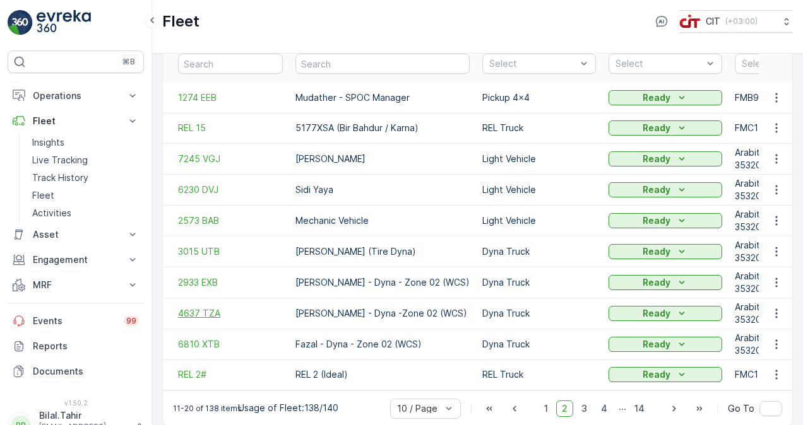
click at [211, 307] on span "4637 TZA" at bounding box center [230, 313] width 105 height 13
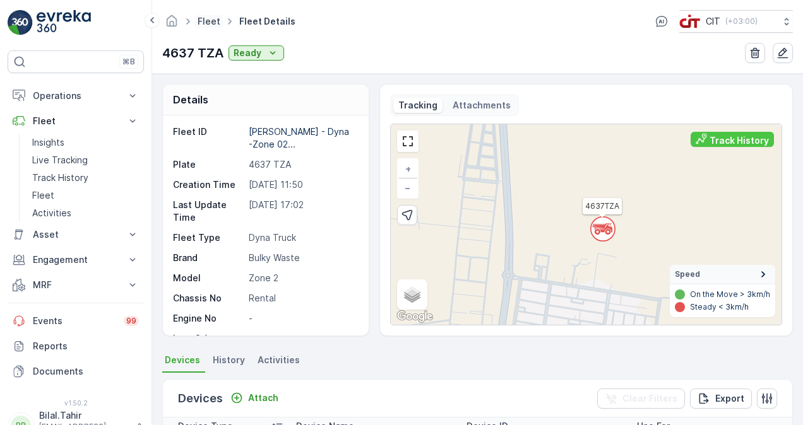
click at [208, 20] on link "Fleet" at bounding box center [209, 21] width 23 height 11
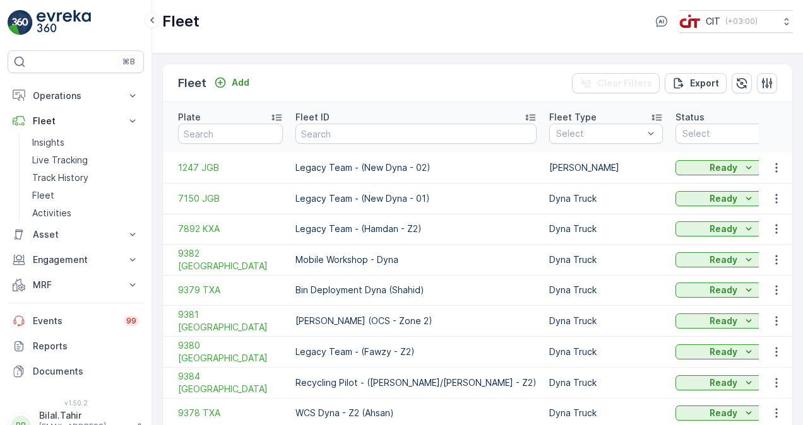
scroll to position [70, 0]
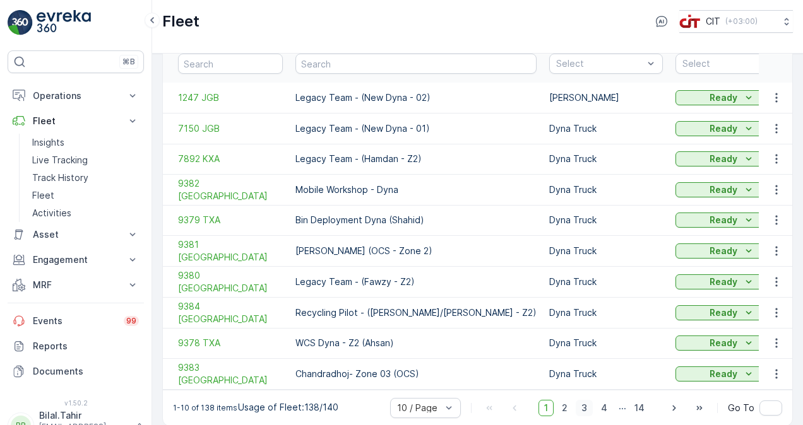
click at [586, 400] on span "3" at bounding box center [584, 408] width 17 height 16
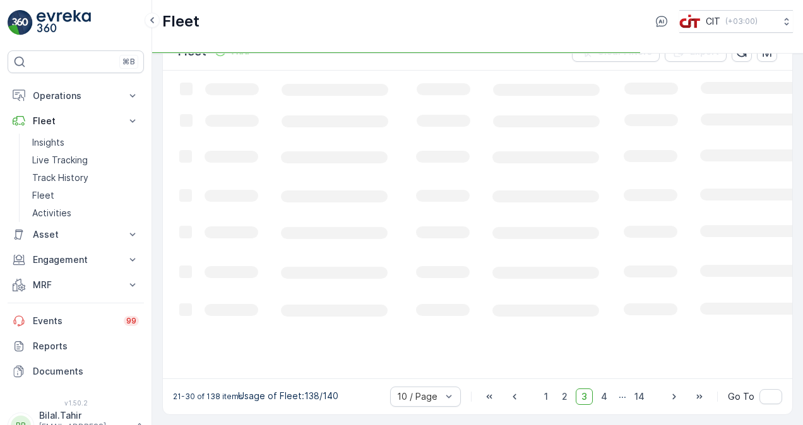
scroll to position [30, 0]
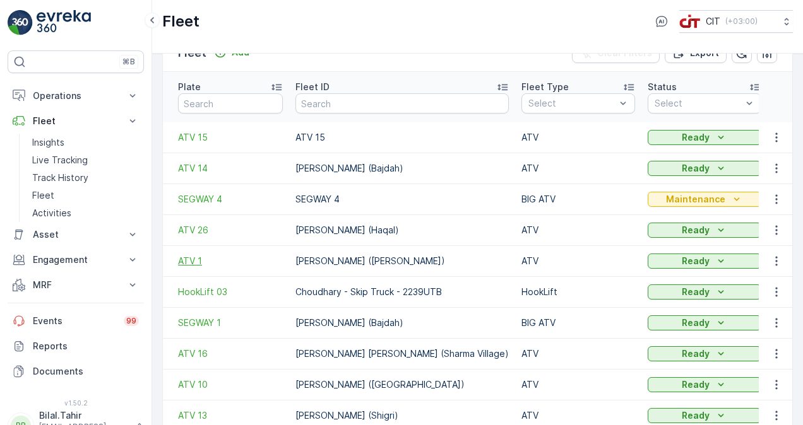
click at [184, 255] on span "ATV 1" at bounding box center [230, 261] width 105 height 13
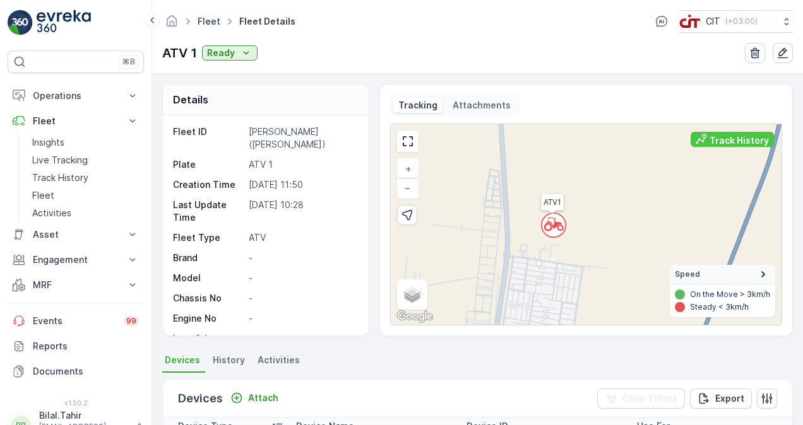
click at [208, 25] on link "Fleet" at bounding box center [209, 21] width 23 height 11
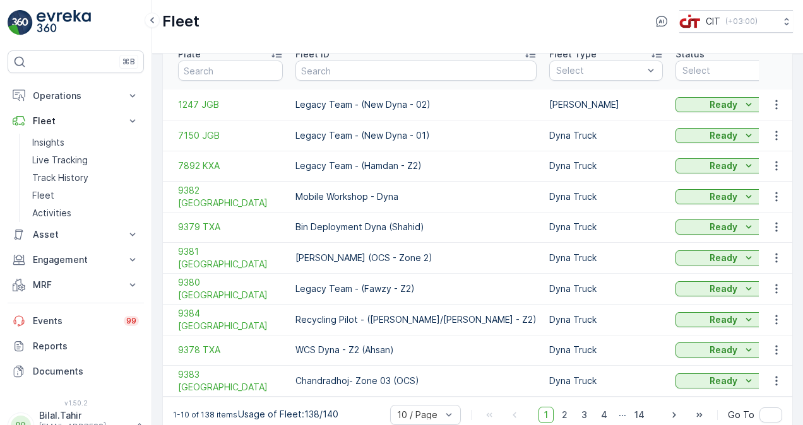
scroll to position [70, 0]
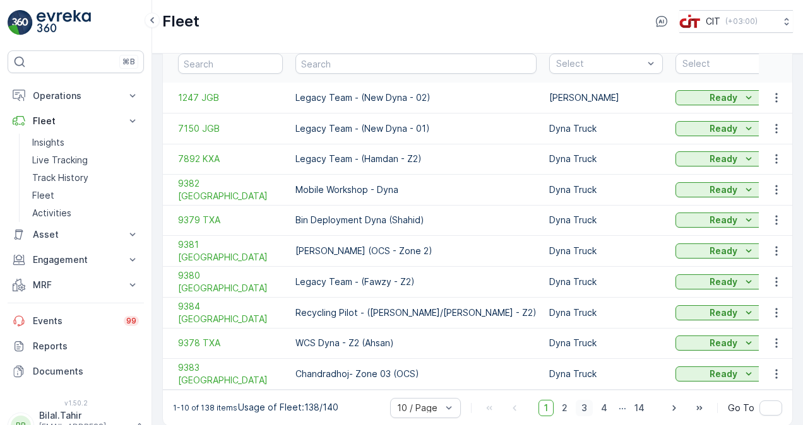
click at [587, 404] on span "3" at bounding box center [584, 408] width 17 height 16
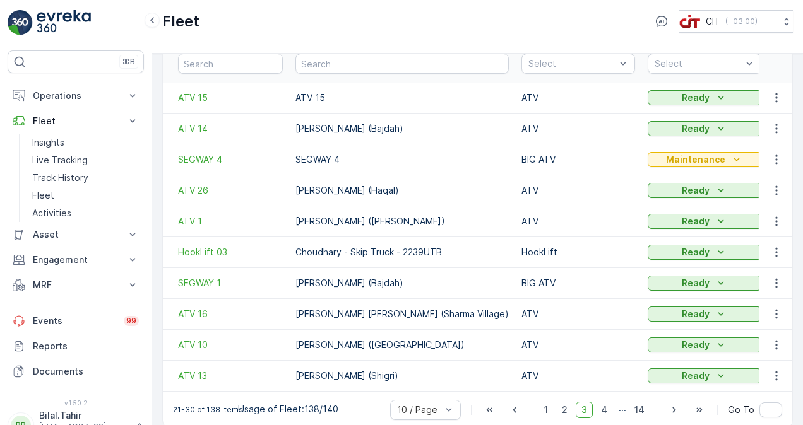
scroll to position [73, 0]
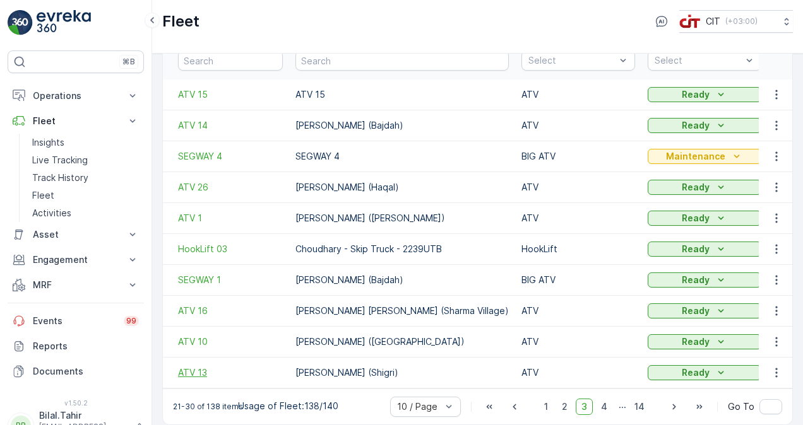
click at [198, 367] on span "ATV 13" at bounding box center [230, 373] width 105 height 13
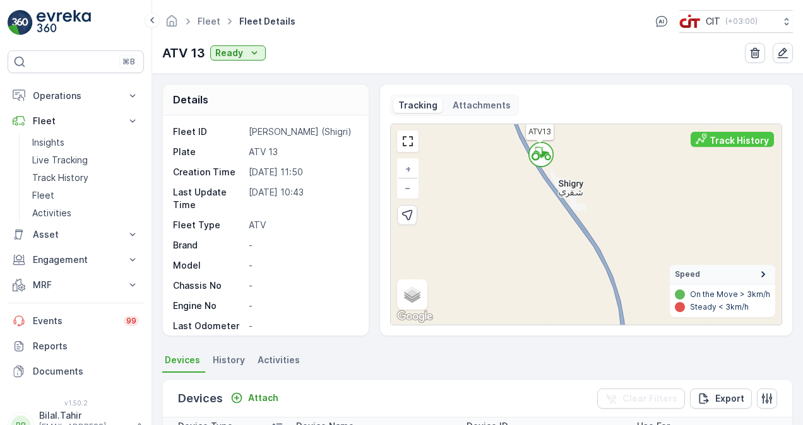
drag, startPoint x: 567, startPoint y: 277, endPoint x: 578, endPoint y: 199, distance: 78.4
click at [578, 199] on div "` ATV13 + − Satellite Roadmap Terrain Hybrid Leaflet Keyboard shortcuts Map Dat…" at bounding box center [586, 224] width 391 height 201
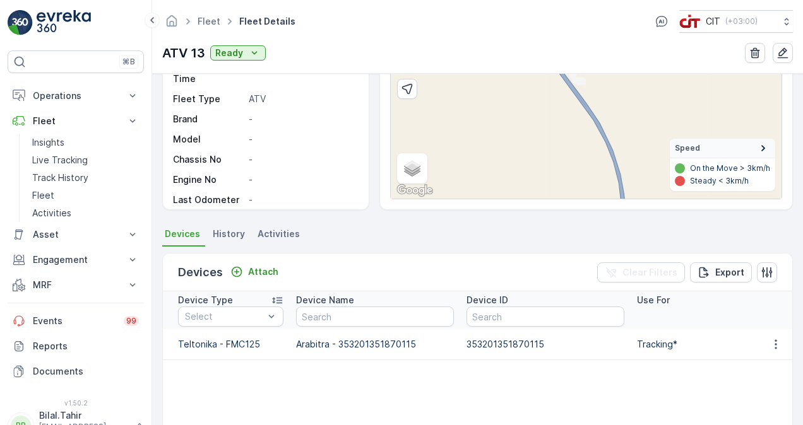
scroll to position [63, 0]
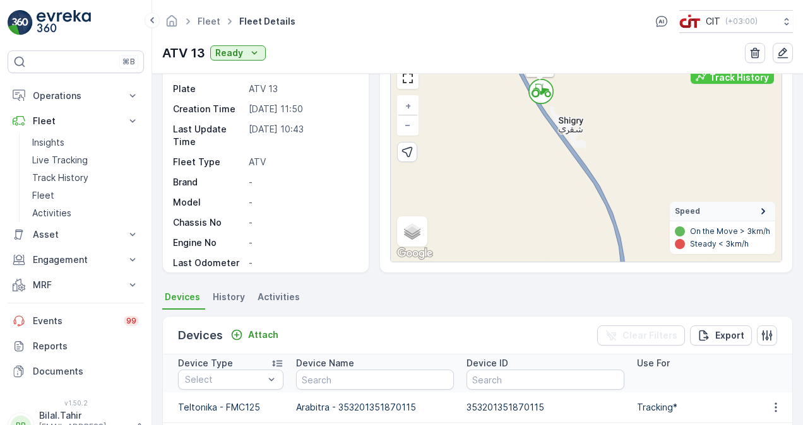
click at [228, 298] on span "History" at bounding box center [229, 297] width 32 height 13
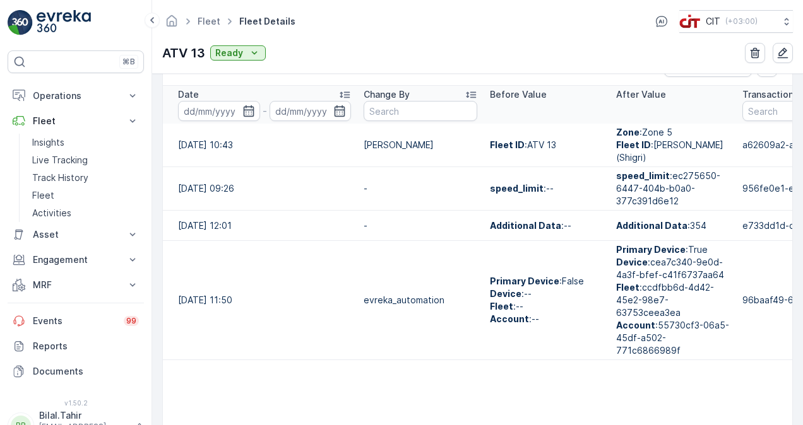
scroll to position [316, 0]
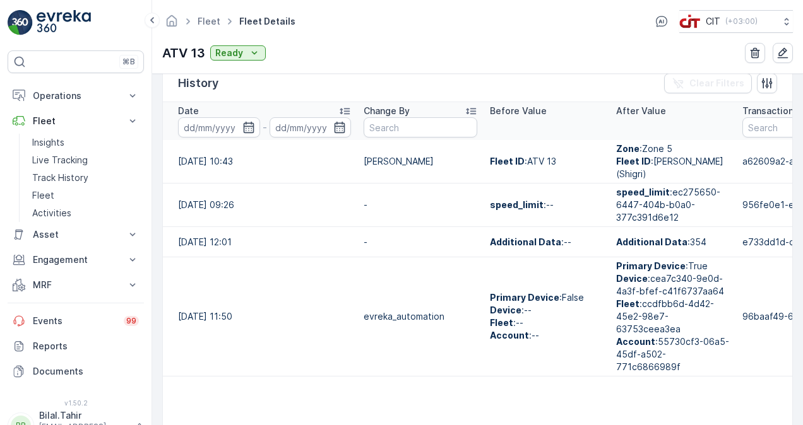
drag, startPoint x: 637, startPoint y: 398, endPoint x: 589, endPoint y: 405, distance: 49.2
click at [589, 405] on table "Date - Change By Before Value After Value Transaction ID Note 19.05.2025 10:43 …" at bounding box center [572, 319] width 818 height 434
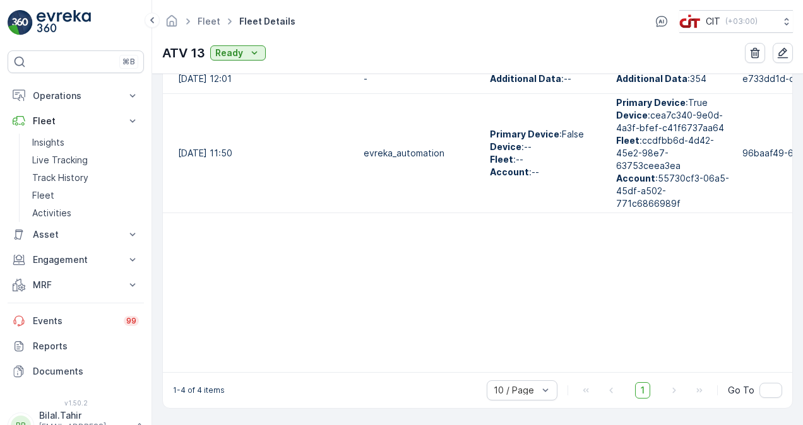
scroll to position [483, 0]
drag, startPoint x: 579, startPoint y: 365, endPoint x: 656, endPoint y: 365, distance: 76.4
click at [656, 365] on table "Date - Change By Before Value After Value Transaction ID Note 19.05.2025 10:43 …" at bounding box center [572, 156] width 818 height 434
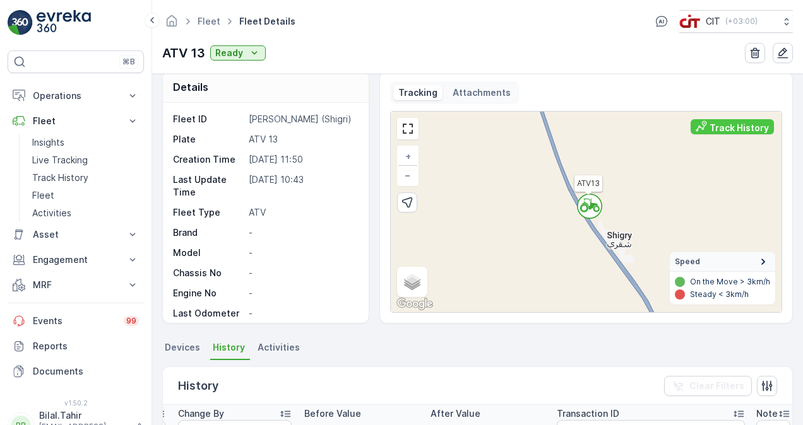
scroll to position [0, 0]
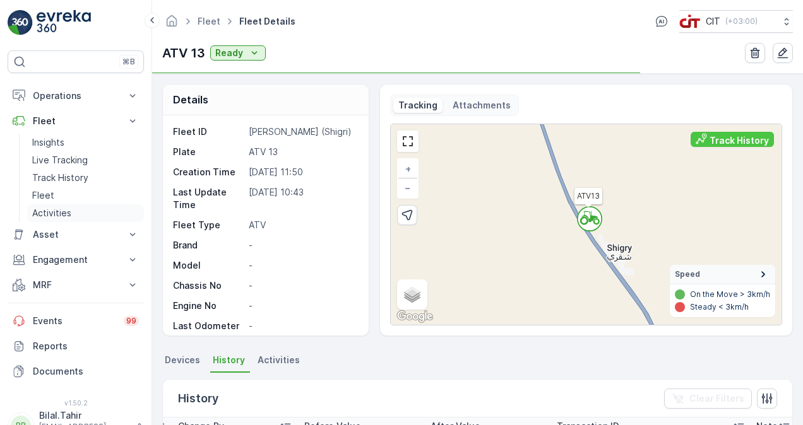
click at [56, 211] on p "Activities" at bounding box center [51, 213] width 39 height 13
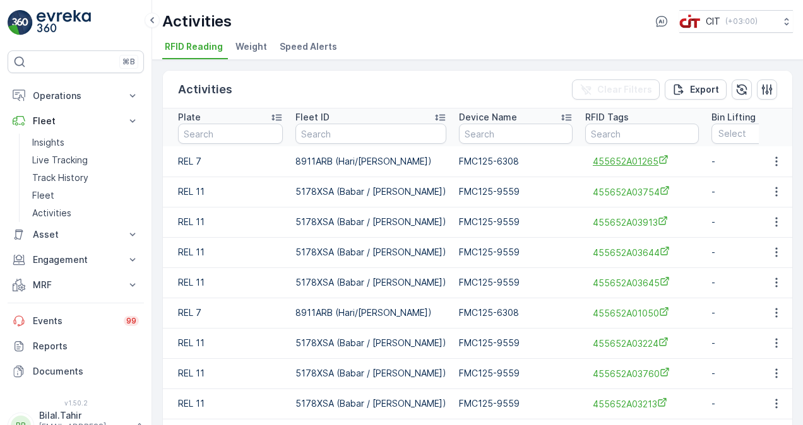
click at [593, 164] on span "455652A01265" at bounding box center [642, 161] width 98 height 13
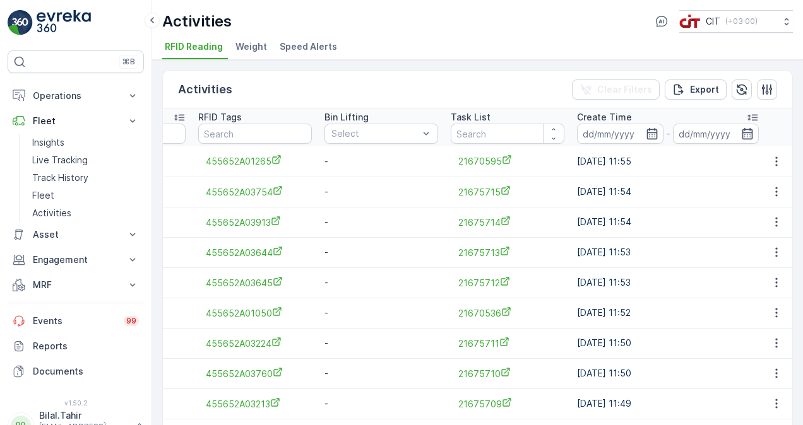
scroll to position [63, 0]
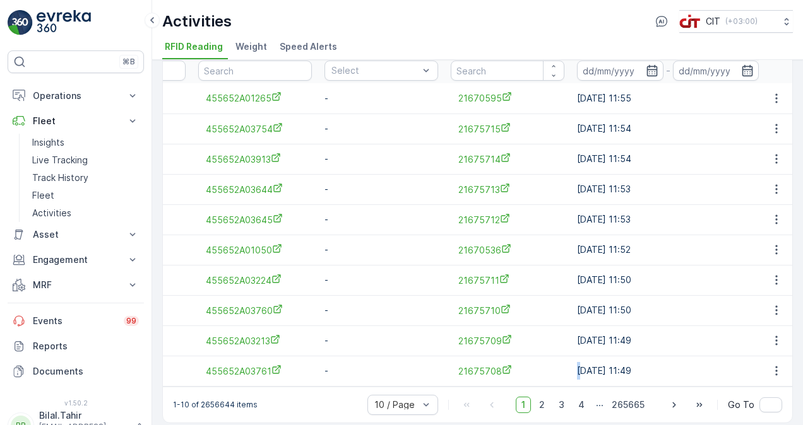
drag, startPoint x: 497, startPoint y: 385, endPoint x: 552, endPoint y: 384, distance: 54.3
click at [552, 384] on tr "REL 11 5178XSA (Babar / Abdul Qavi) FMC125-9559 455652A03761 - 21675708 15.09.2…" at bounding box center [460, 371] width 1368 height 30
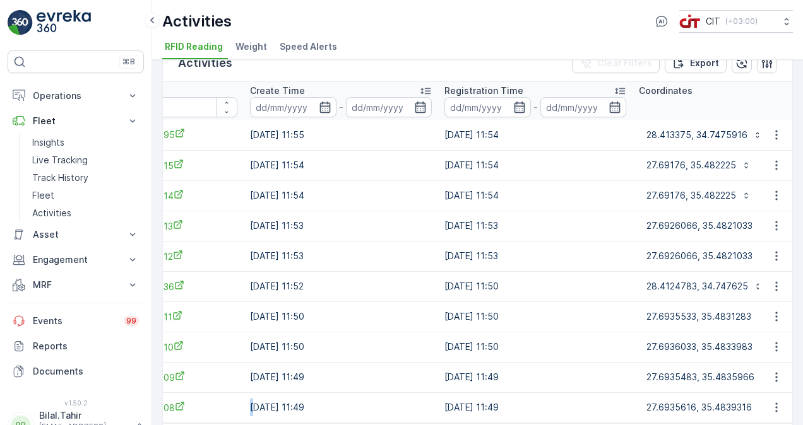
scroll to position [0, 0]
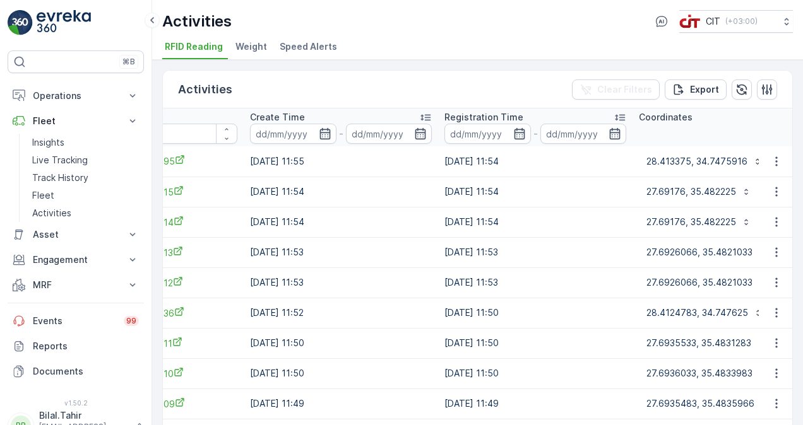
click at [245, 42] on span "Weight" at bounding box center [251, 46] width 32 height 13
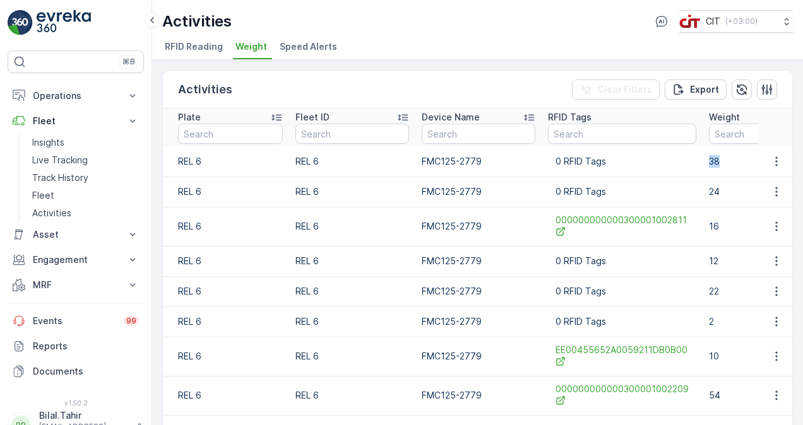
drag, startPoint x: 707, startPoint y: 161, endPoint x: 720, endPoint y: 162, distance: 13.3
click at [720, 162] on p "38" at bounding box center [766, 161] width 114 height 13
drag, startPoint x: 720, startPoint y: 162, endPoint x: 775, endPoint y: 165, distance: 55.0
click at [775, 165] on icon "button" at bounding box center [776, 161] width 13 height 13
click at [748, 155] on p "38" at bounding box center [766, 161] width 114 height 13
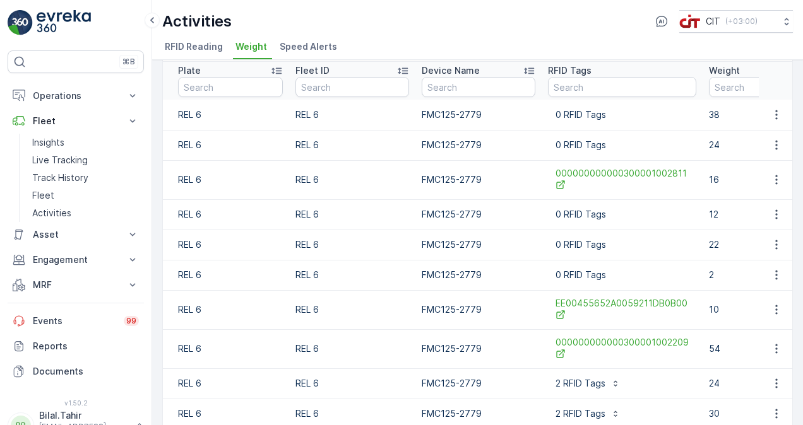
scroll to position [102, 0]
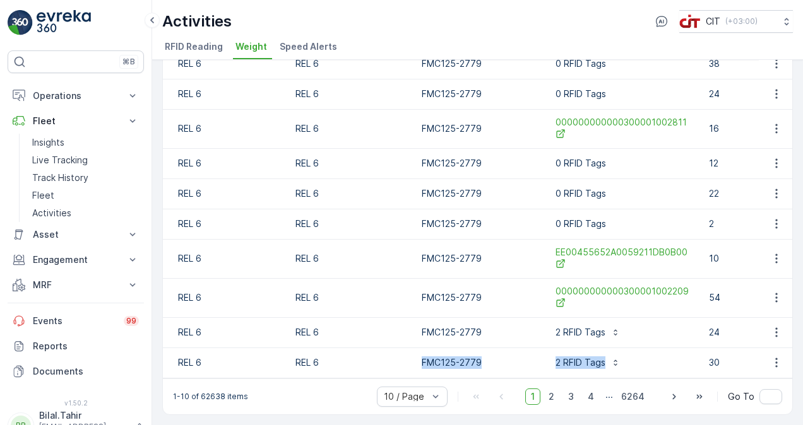
drag, startPoint x: 395, startPoint y: 372, endPoint x: 582, endPoint y: 367, distance: 186.9
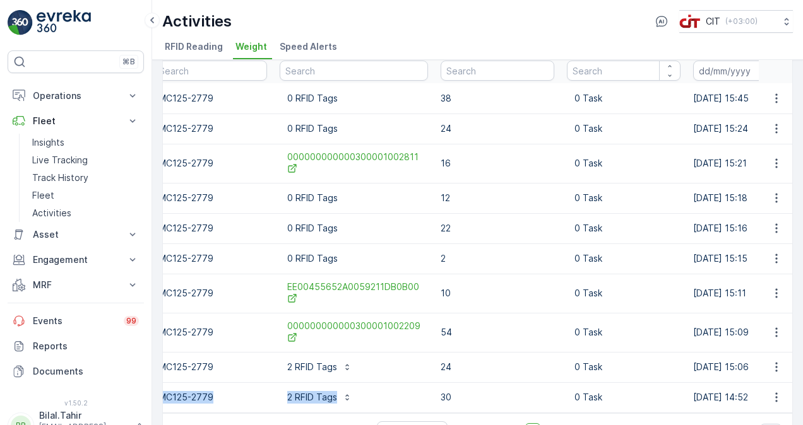
scroll to position [0, 0]
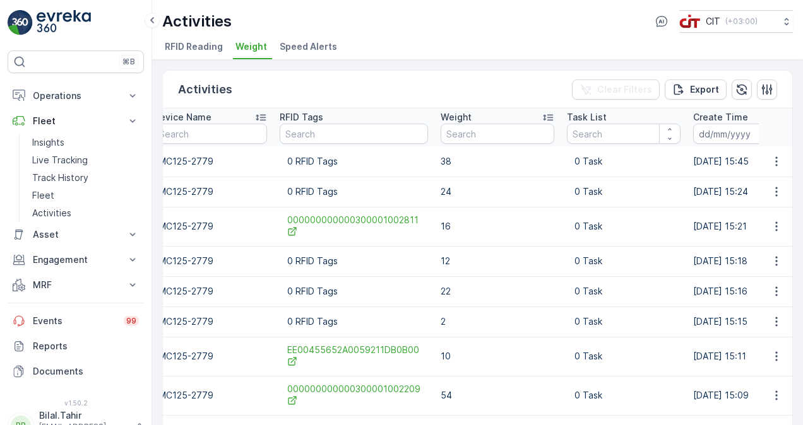
click at [305, 50] on span "Speed Alerts" at bounding box center [308, 46] width 57 height 13
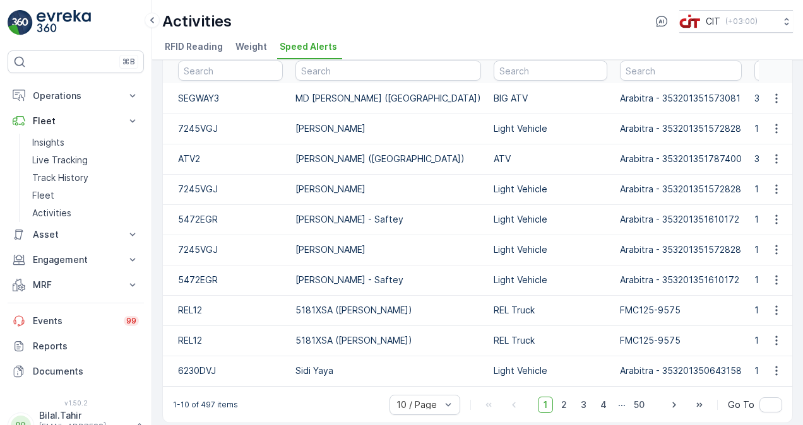
scroll to position [76, 0]
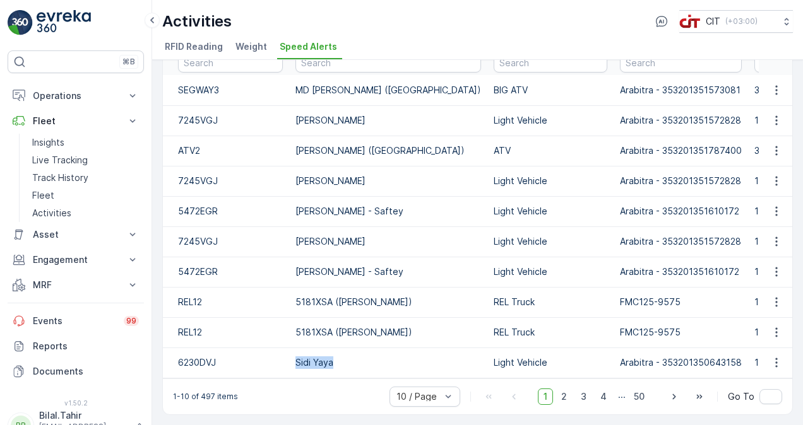
drag, startPoint x: 290, startPoint y: 357, endPoint x: 369, endPoint y: 353, distance: 78.9
click at [369, 353] on td "Sidi Yaya" at bounding box center [388, 363] width 198 height 30
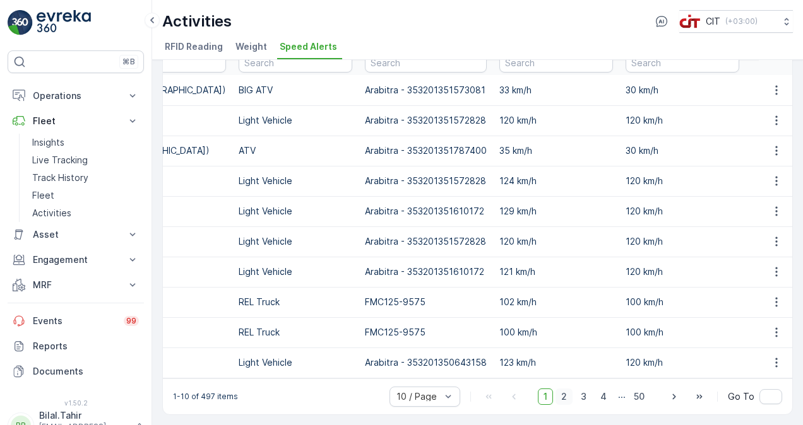
click at [560, 393] on span "2" at bounding box center [563, 397] width 17 height 16
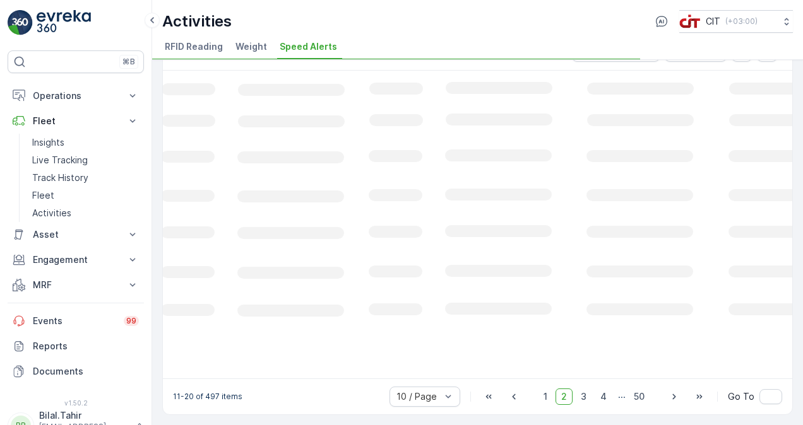
scroll to position [37, 0]
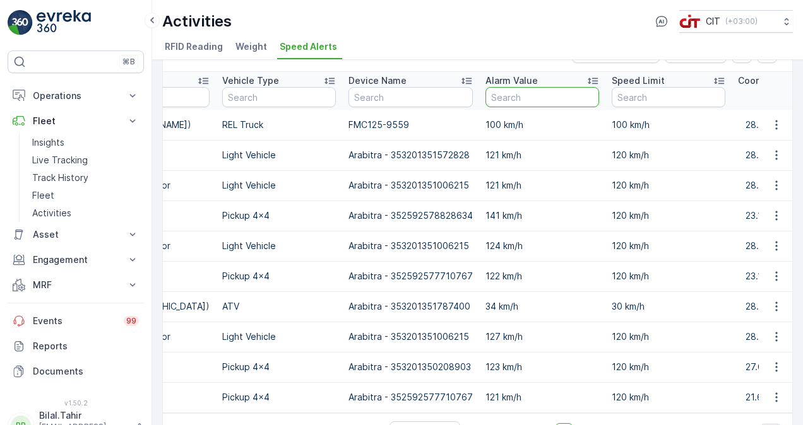
click at [524, 94] on input "text" at bounding box center [542, 97] width 114 height 20
click at [586, 78] on icon at bounding box center [592, 80] width 13 height 13
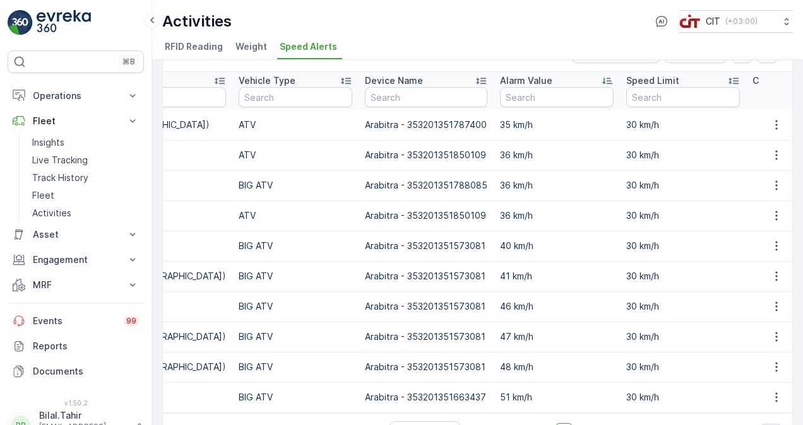
click at [601, 76] on icon at bounding box center [607, 80] width 13 height 13
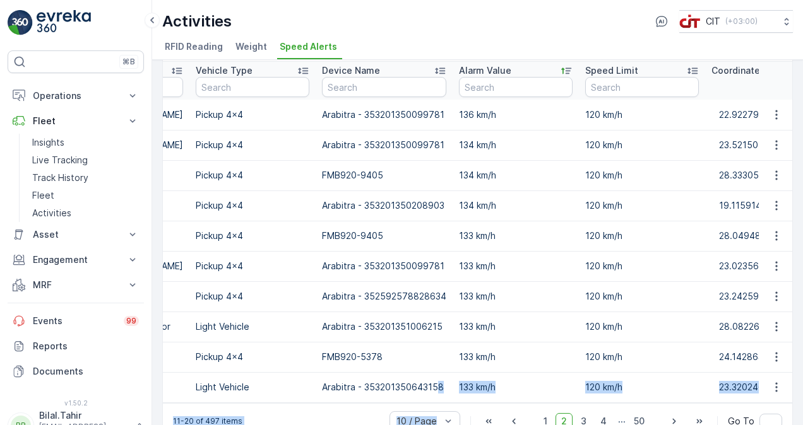
drag, startPoint x: 415, startPoint y: 410, endPoint x: 439, endPoint y: 417, distance: 25.0
click at [439, 417] on div "Activities Clear Filters Export Plate Fleet ID Vehicle Type Device Name Alarm V…" at bounding box center [477, 231] width 630 height 416
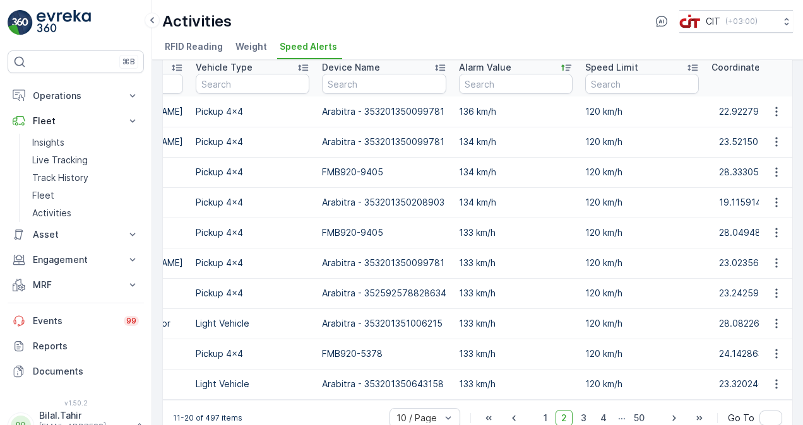
drag, startPoint x: 439, startPoint y: 417, endPoint x: 356, endPoint y: 396, distance: 85.9
click at [356, 396] on td "Arabitra - 353201350643158" at bounding box center [384, 384] width 137 height 30
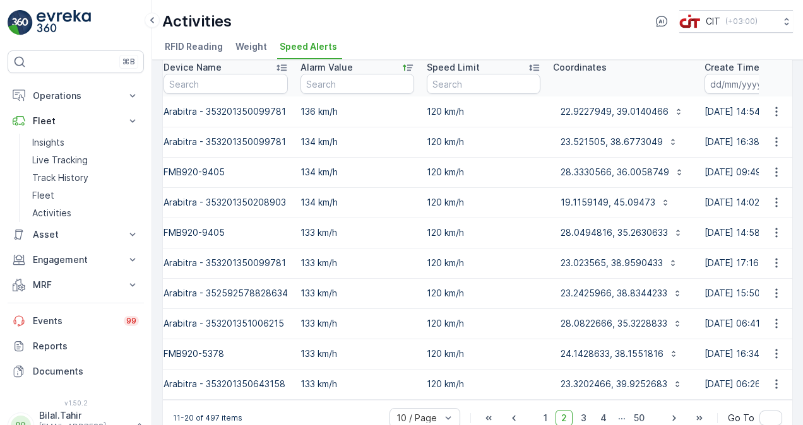
scroll to position [0, 779]
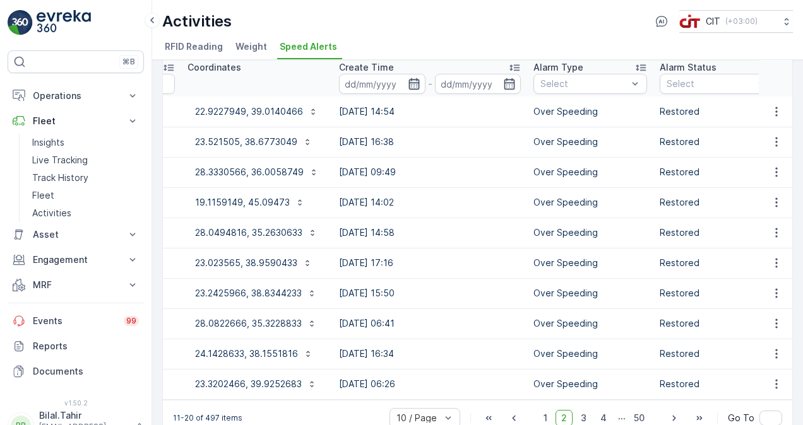
click at [408, 83] on icon "button" at bounding box center [413, 83] width 11 height 11
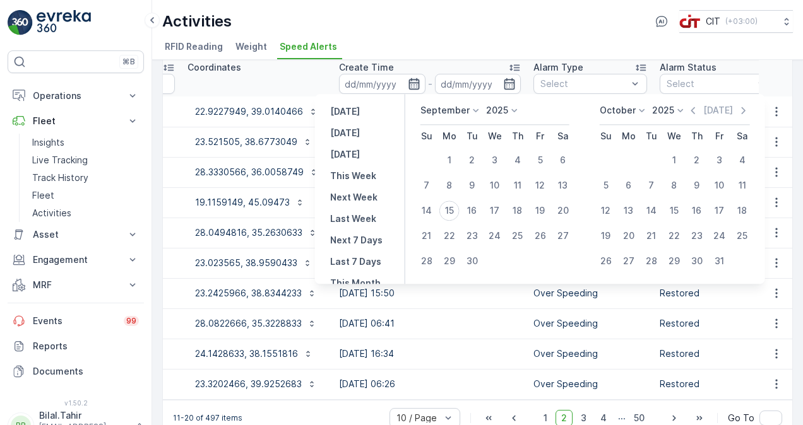
click at [408, 83] on icon "button" at bounding box center [413, 83] width 11 height 11
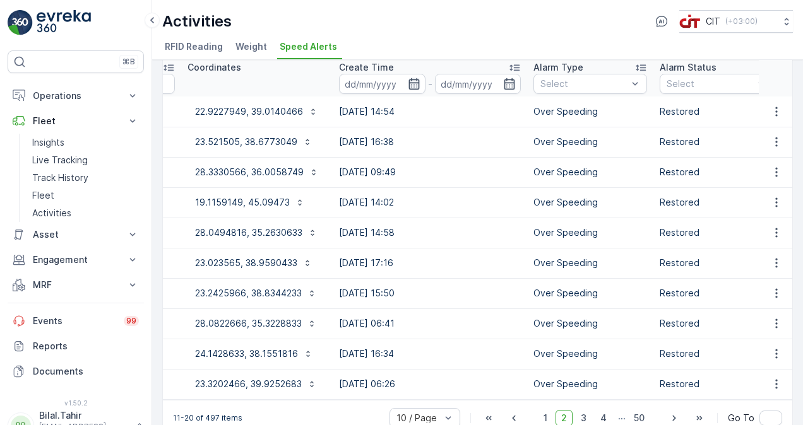
click at [408, 83] on icon "button" at bounding box center [413, 83] width 11 height 11
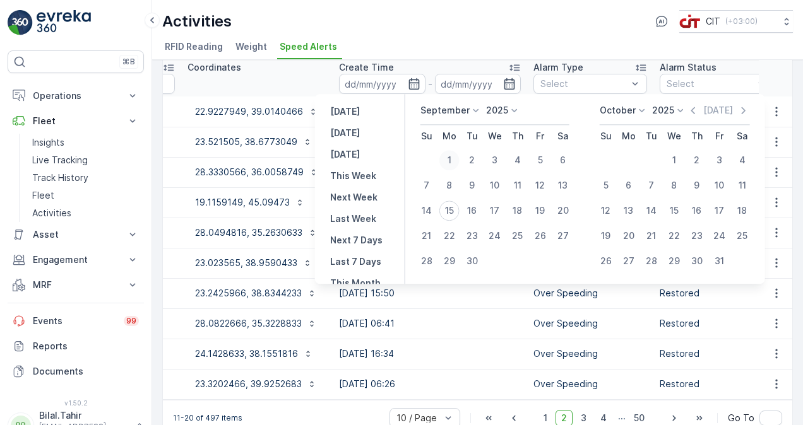
click at [451, 162] on div "1" at bounding box center [449, 160] width 20 height 20
type input "01.09.2025"
click at [365, 84] on input at bounding box center [382, 84] width 86 height 20
type input "01.09.2025"
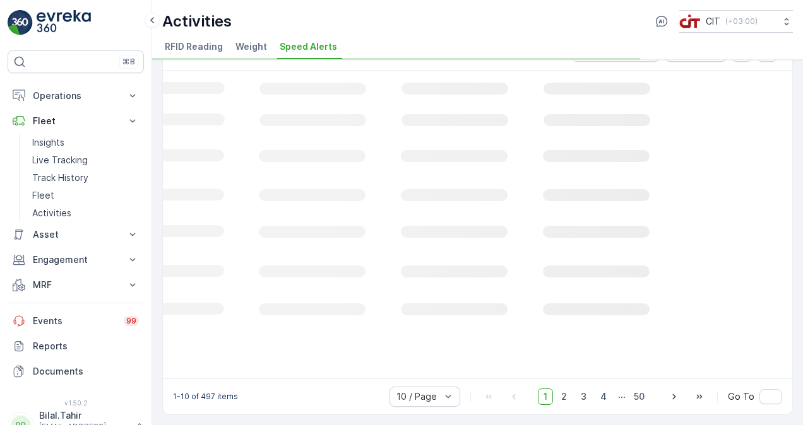
click at [357, 82] on icon "Loading..." at bounding box center [186, 224] width 1212 height 306
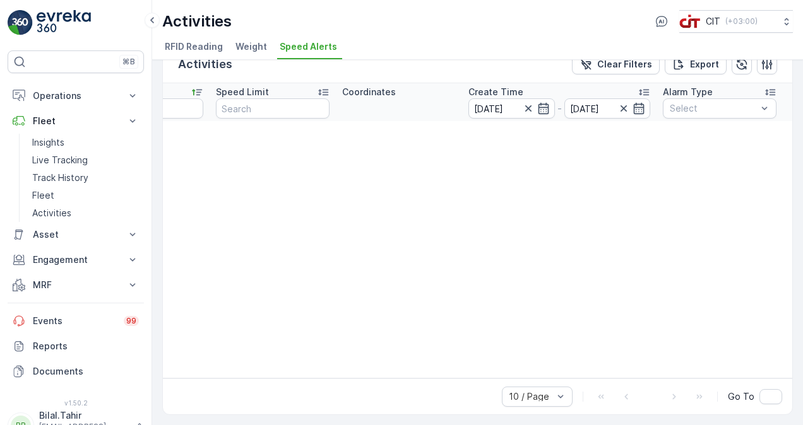
scroll to position [30, 0]
click at [601, 102] on input "01.09.2025" at bounding box center [607, 108] width 86 height 20
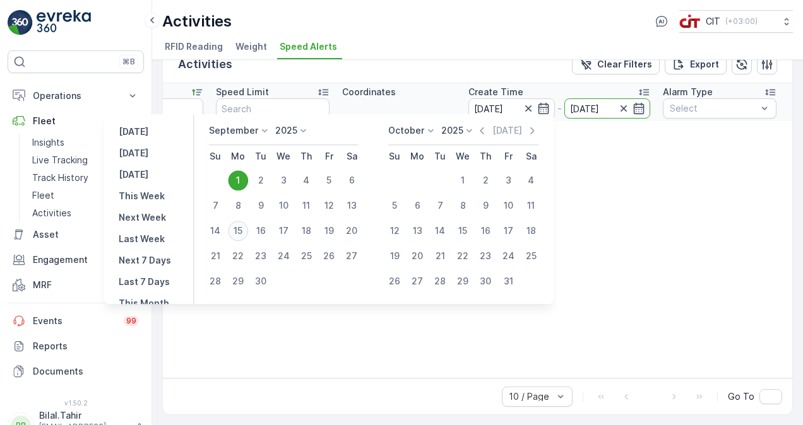
click at [239, 233] on div "15" at bounding box center [238, 231] width 20 height 20
type input "[DATE]"
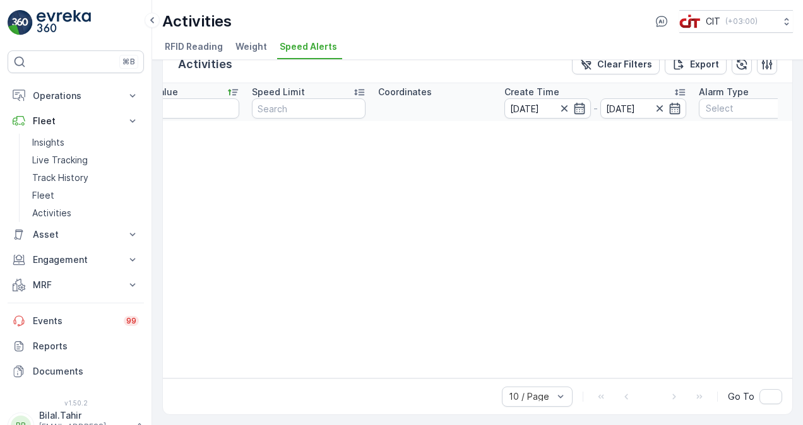
scroll to position [0, 588]
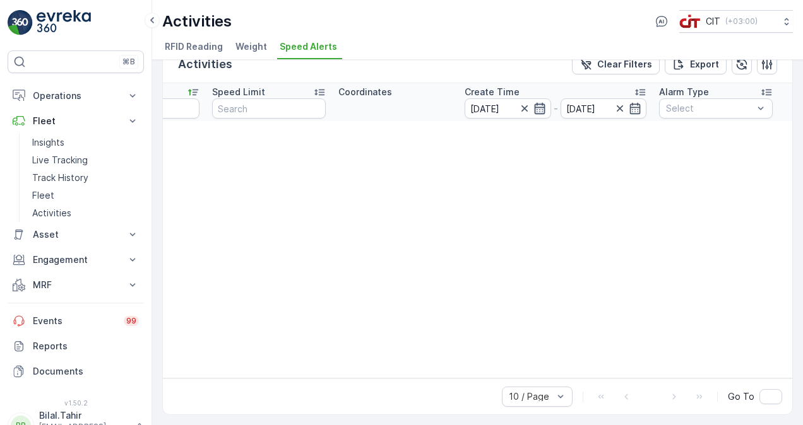
click at [539, 102] on icon "button" at bounding box center [539, 108] width 13 height 13
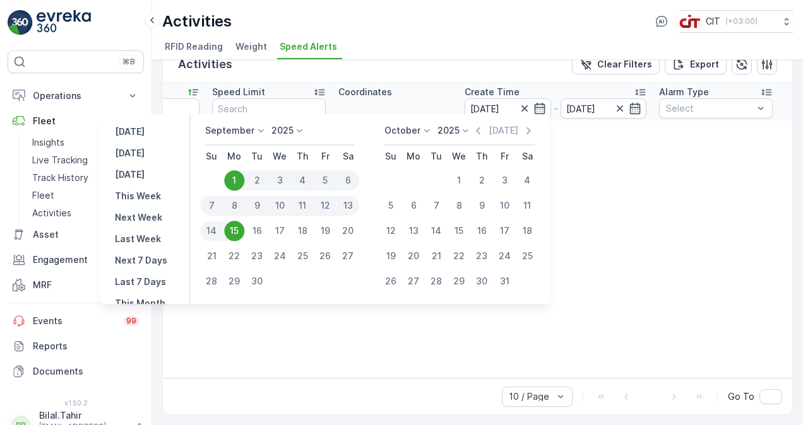
click at [299, 130] on icon at bounding box center [299, 130] width 13 height 13
click at [299, 130] on icon at bounding box center [300, 130] width 6 height 3
click at [259, 128] on icon at bounding box center [260, 130] width 13 height 13
click at [246, 192] on div "August" at bounding box center [228, 197] width 40 height 18
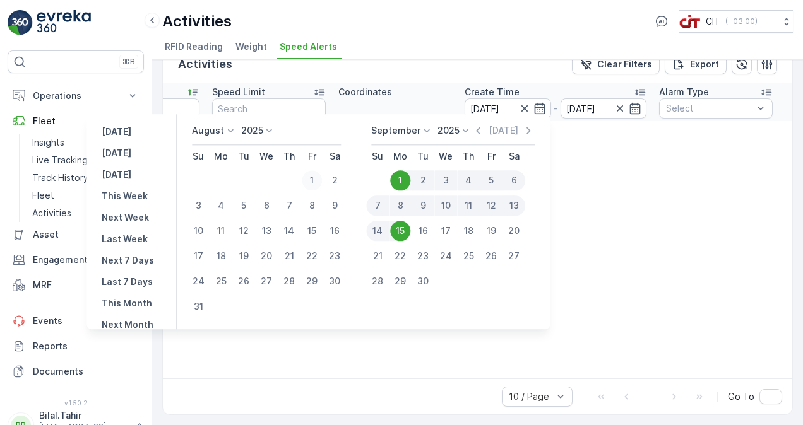
click at [316, 180] on div "1" at bounding box center [312, 180] width 20 height 20
type input "01.08.2025"
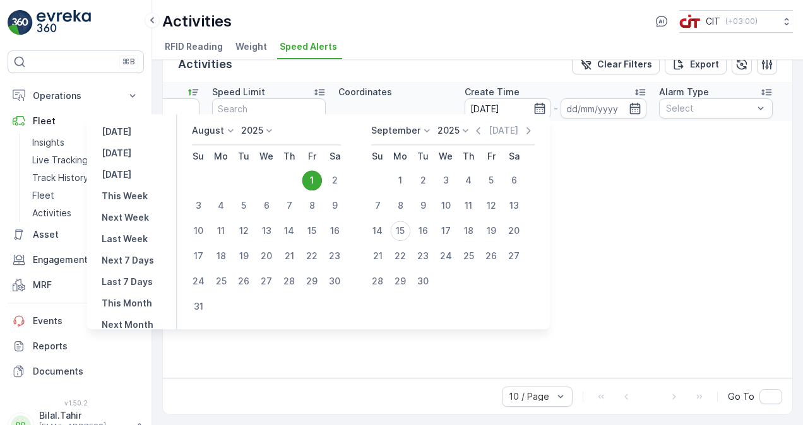
type input "01.08.2025"
click at [777, 233] on table "Plate Fleet ID Vehicle Type Device Name Alarm Value Speed Limit Coordinates Cre…" at bounding box center [247, 230] width 1345 height 295
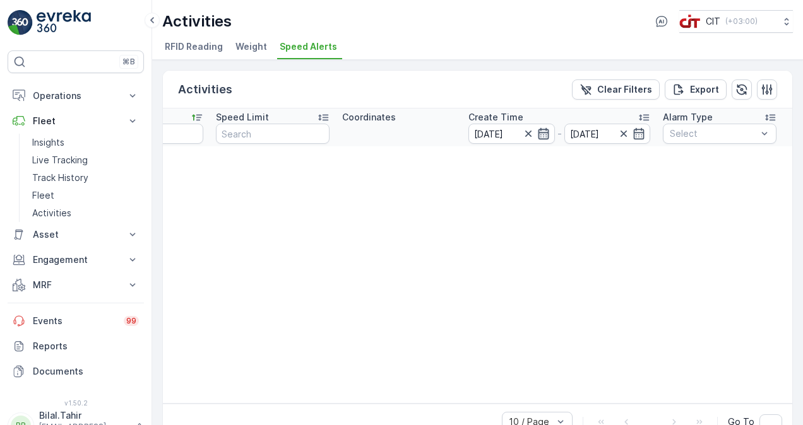
click at [545, 135] on icon "button" at bounding box center [543, 133] width 13 height 13
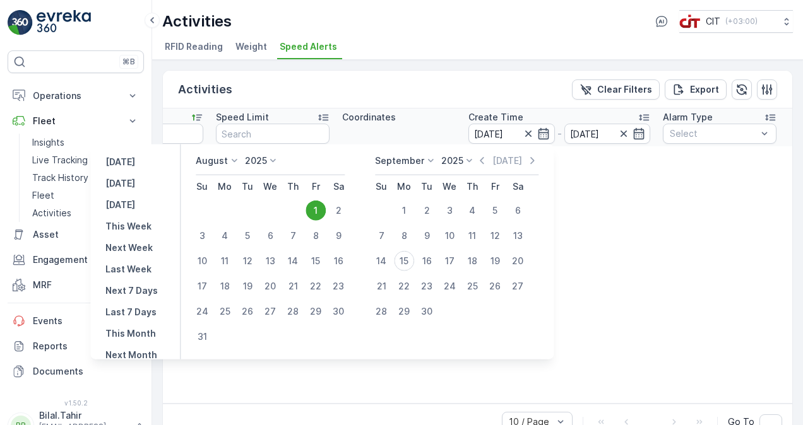
click at [236, 161] on icon at bounding box center [234, 161] width 13 height 13
click at [242, 178] on div "January" at bounding box center [220, 179] width 44 height 18
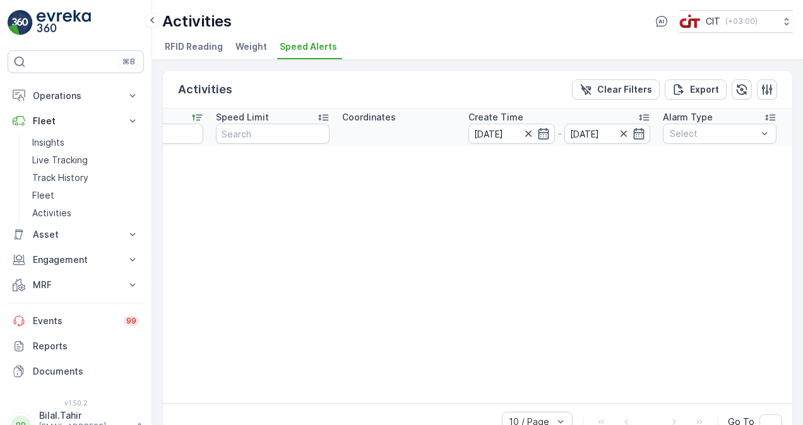
click at [597, 269] on table "Plate Fleet ID Vehicle Type Device Name Alarm Value Speed Limit Coordinates Cre…" at bounding box center [250, 256] width 1345 height 295
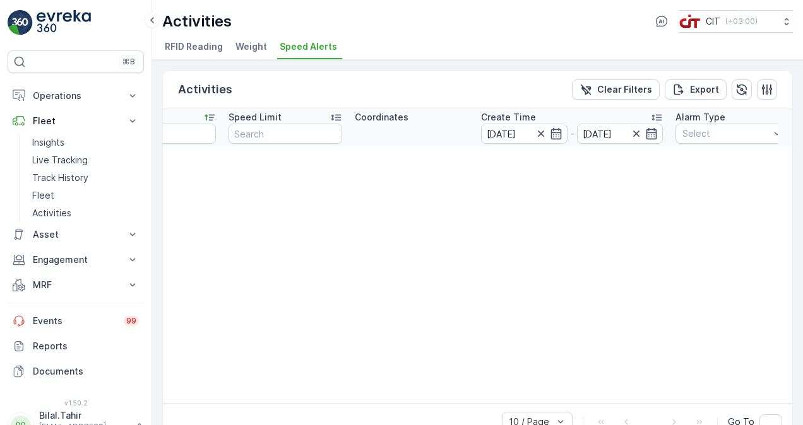
scroll to position [0, 573]
click at [647, 133] on icon "button" at bounding box center [650, 133] width 13 height 13
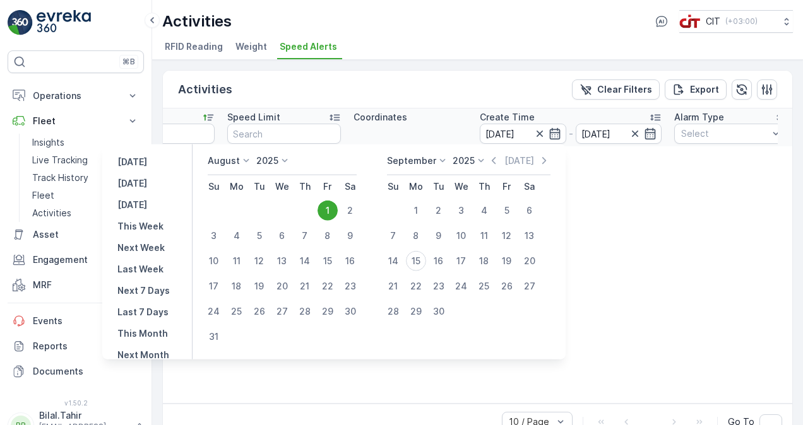
click at [246, 161] on icon at bounding box center [246, 161] width 13 height 13
click at [246, 179] on span "January" at bounding box center [231, 178] width 33 height 13
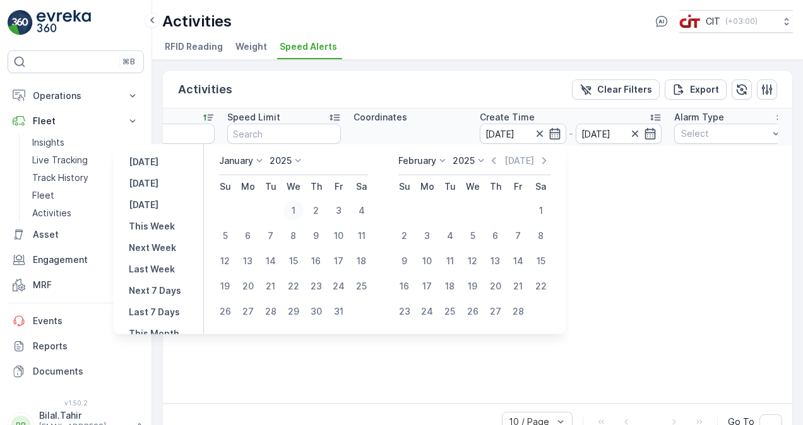
click at [295, 206] on div "1" at bounding box center [293, 211] width 20 height 20
type input "01.01.2025"
click at [605, 136] on input "01.01.2025" at bounding box center [619, 134] width 86 height 20
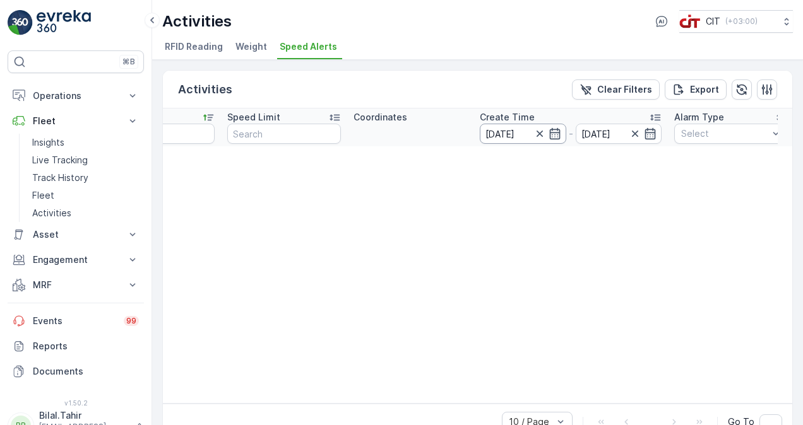
click at [507, 134] on input "01.01.2025" at bounding box center [523, 134] width 86 height 20
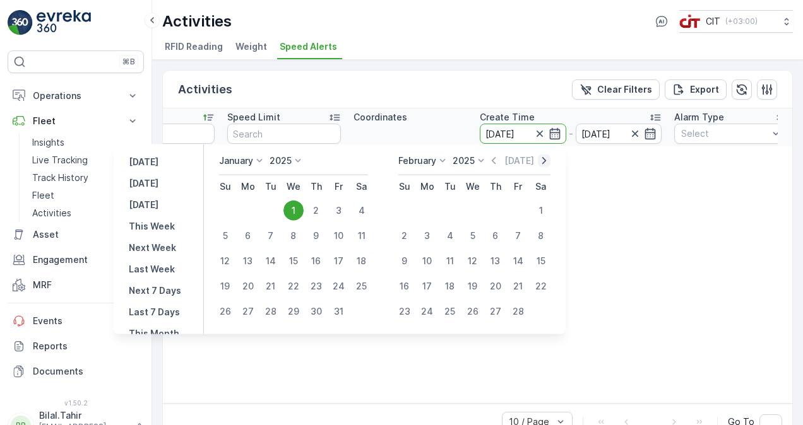
click at [546, 159] on icon "button" at bounding box center [544, 161] width 13 height 13
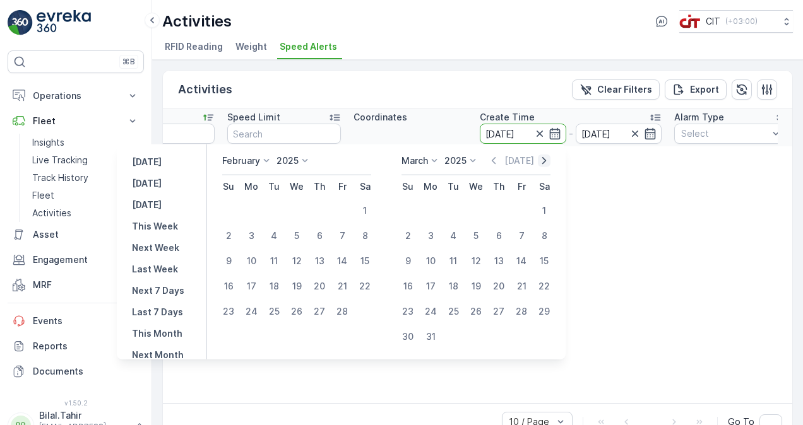
click at [546, 159] on icon "button" at bounding box center [544, 161] width 13 height 13
click at [546, 160] on icon "button" at bounding box center [544, 161] width 13 height 13
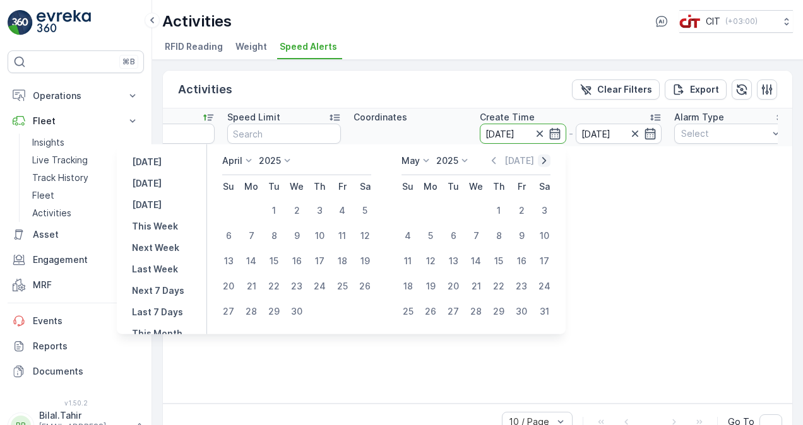
click at [546, 160] on icon "button" at bounding box center [544, 161] width 13 height 13
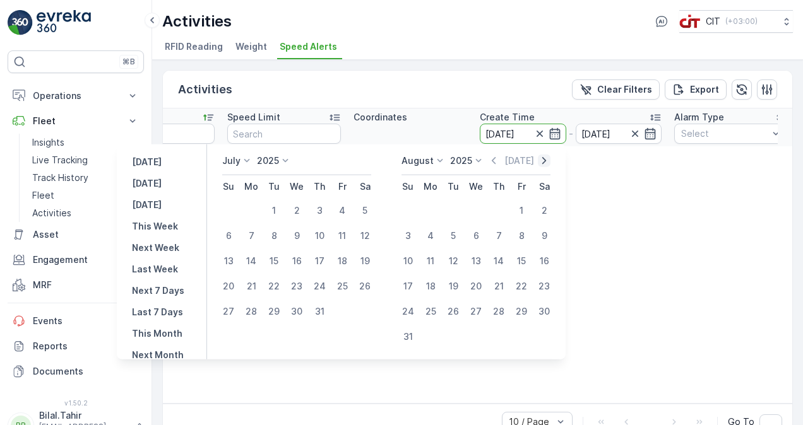
click at [546, 160] on icon "button" at bounding box center [544, 161] width 13 height 13
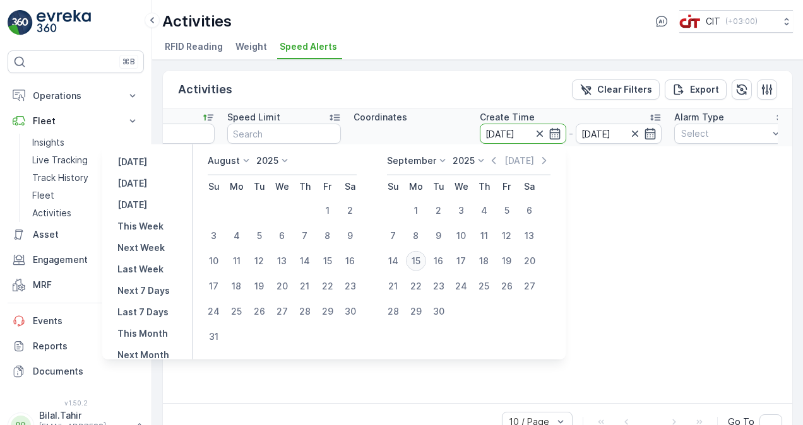
click at [422, 263] on div "15" at bounding box center [416, 261] width 20 height 20
type input "[DATE]"
click at [499, 164] on icon "button" at bounding box center [493, 161] width 13 height 13
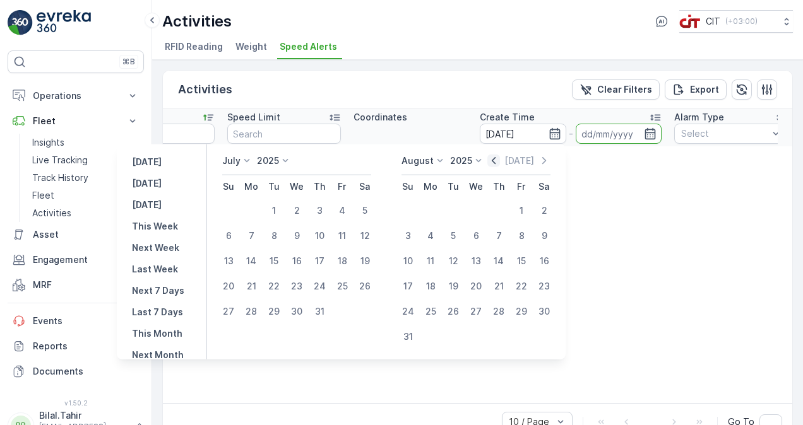
click at [499, 164] on icon "button" at bounding box center [493, 161] width 13 height 13
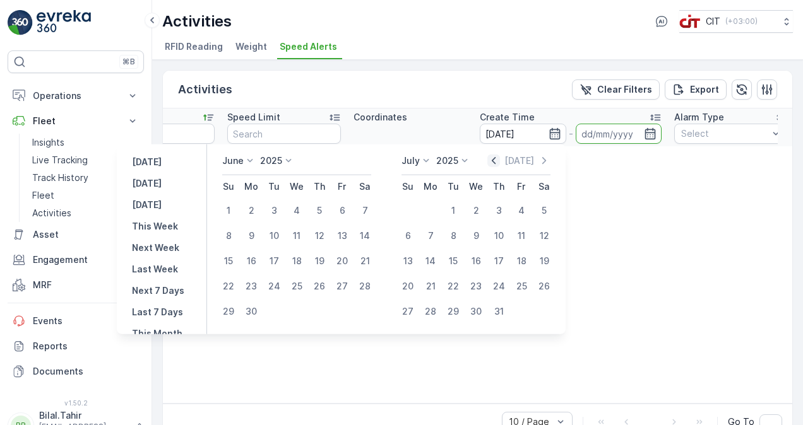
click at [499, 164] on icon "button" at bounding box center [493, 161] width 13 height 13
click at [498, 164] on icon "button" at bounding box center [493, 161] width 13 height 13
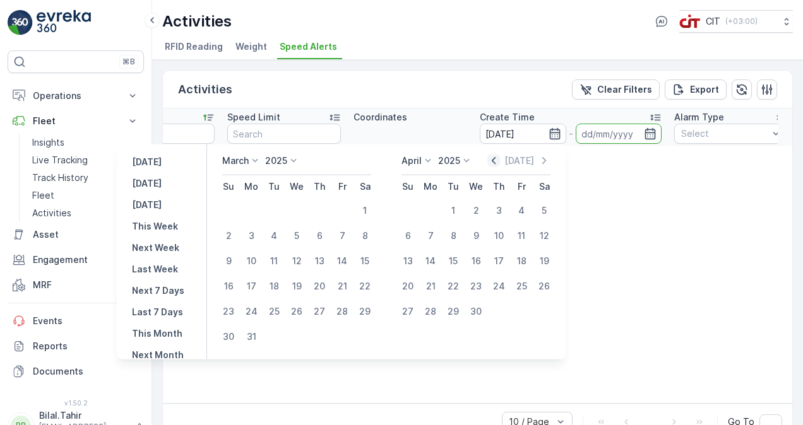
click at [498, 164] on icon "button" at bounding box center [493, 161] width 13 height 13
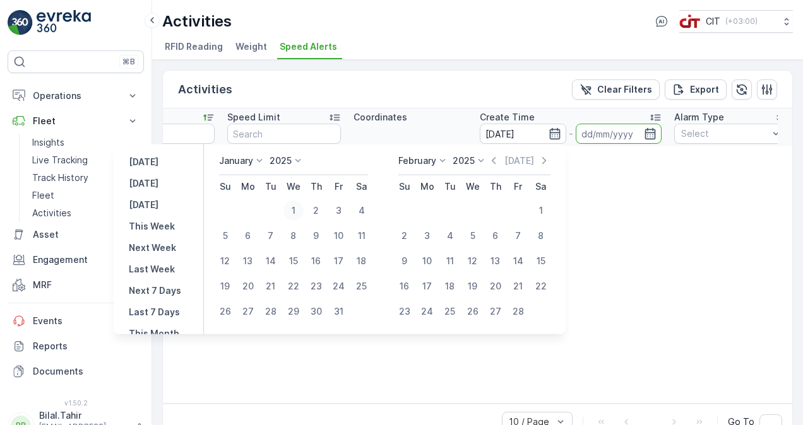
click at [298, 211] on div "1" at bounding box center [293, 211] width 20 height 20
type input "01.01.2025"
click at [617, 136] on input "01.01.2025" at bounding box center [619, 134] width 86 height 20
click at [341, 259] on div "17" at bounding box center [339, 261] width 20 height 20
type input "17.01.2025"
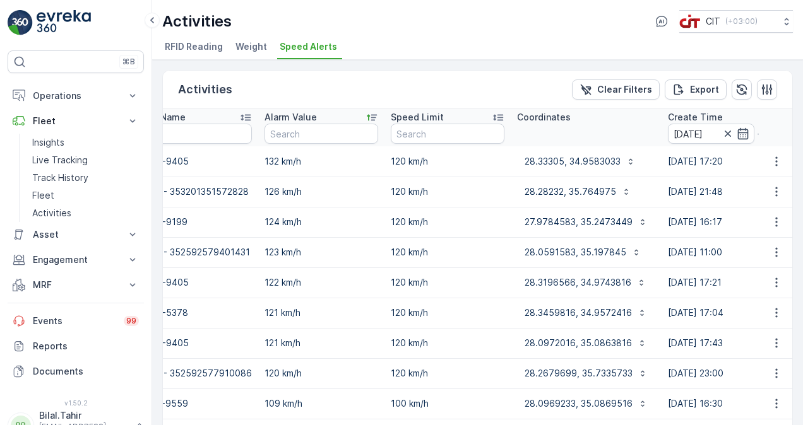
click at [764, 135] on input "17.01.2025" at bounding box center [807, 134] width 86 height 20
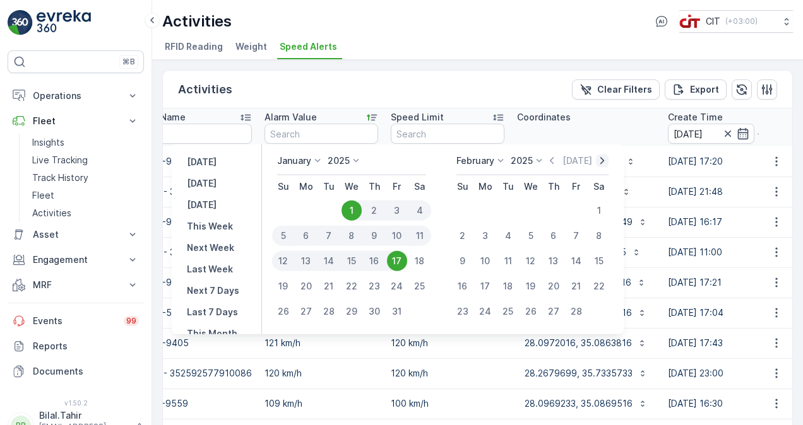
click at [603, 160] on icon "button" at bounding box center [602, 160] width 4 height 7
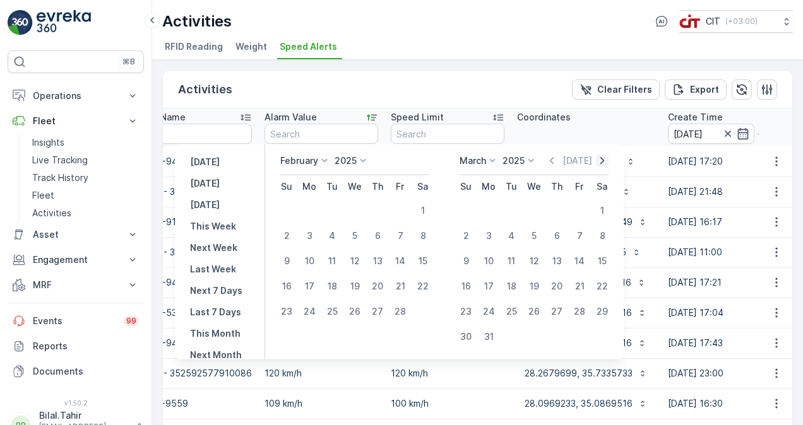
click at [603, 160] on icon "button" at bounding box center [602, 160] width 4 height 7
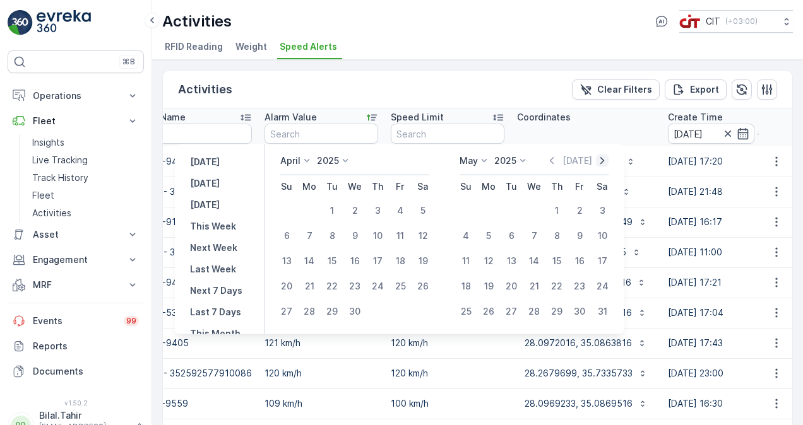
click at [603, 160] on icon "button" at bounding box center [602, 160] width 4 height 7
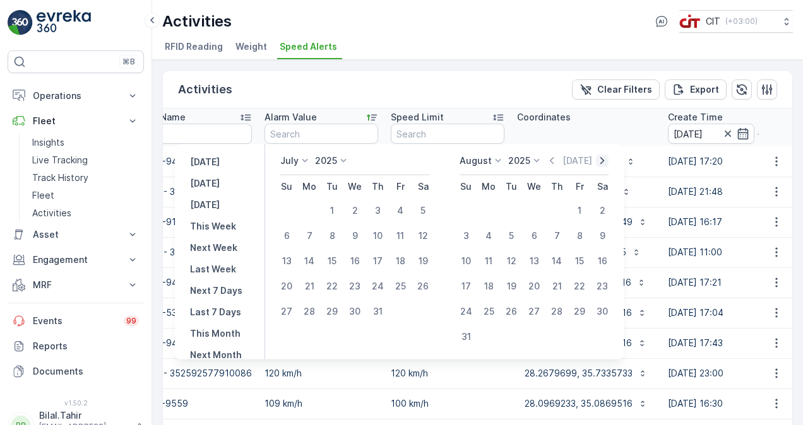
click at [603, 160] on icon "button" at bounding box center [602, 160] width 4 height 7
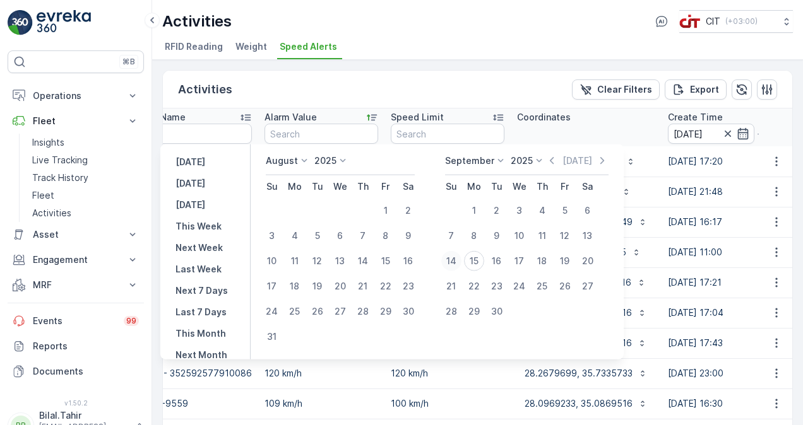
click at [458, 263] on div "14" at bounding box center [451, 261] width 20 height 20
type input "14.09.2025"
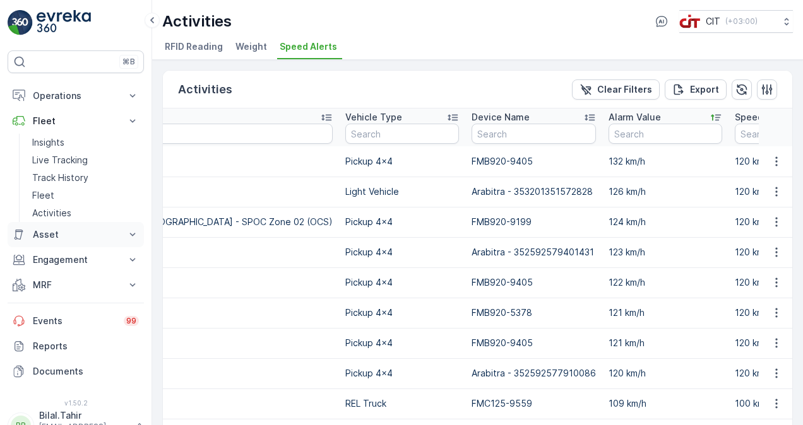
click at [93, 232] on p "Asset" at bounding box center [76, 234] width 86 height 13
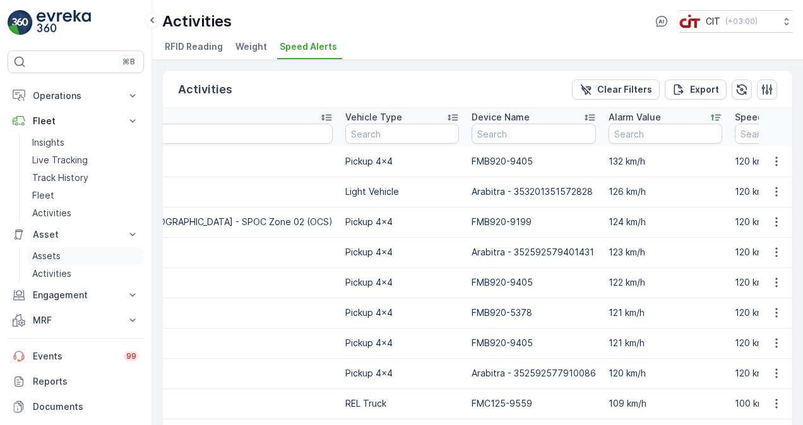
click at [51, 253] on p "Assets" at bounding box center [46, 256] width 28 height 13
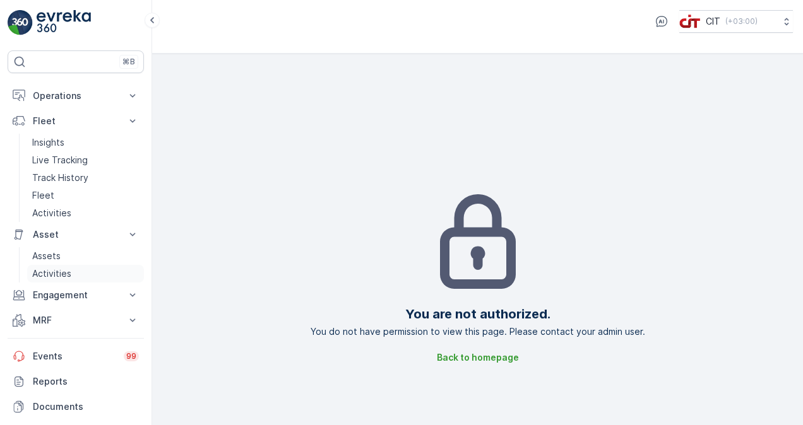
click at [54, 269] on p "Activities" at bounding box center [51, 274] width 39 height 13
click at [63, 293] on p "Engagement" at bounding box center [76, 295] width 86 height 13
click at [61, 310] on p "Entities" at bounding box center [48, 316] width 32 height 13
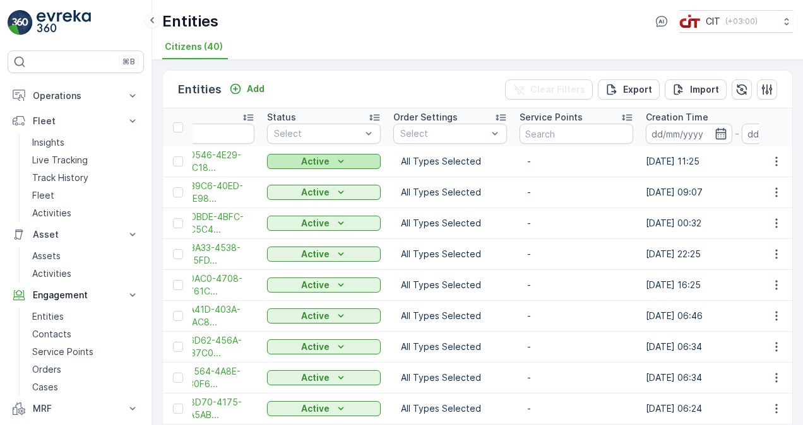
click at [334, 160] on icon "Active" at bounding box center [340, 161] width 13 height 13
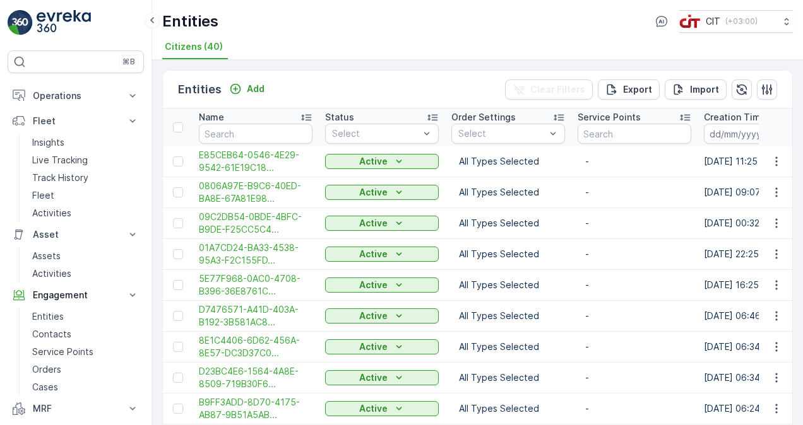
scroll to position [63, 0]
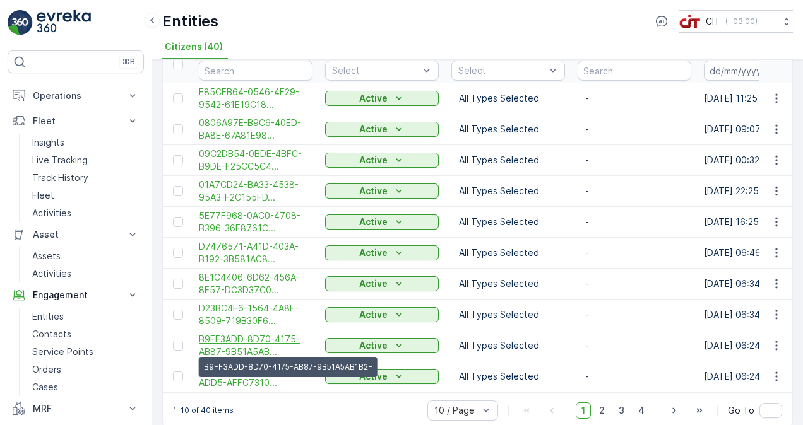
click at [257, 343] on span "B9FF3ADD-8D70-4175-AB87-9B51A5AB..." at bounding box center [256, 345] width 114 height 25
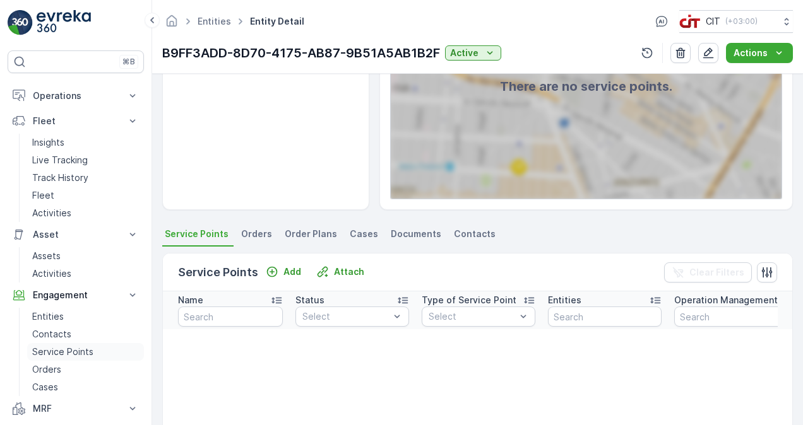
scroll to position [63, 0]
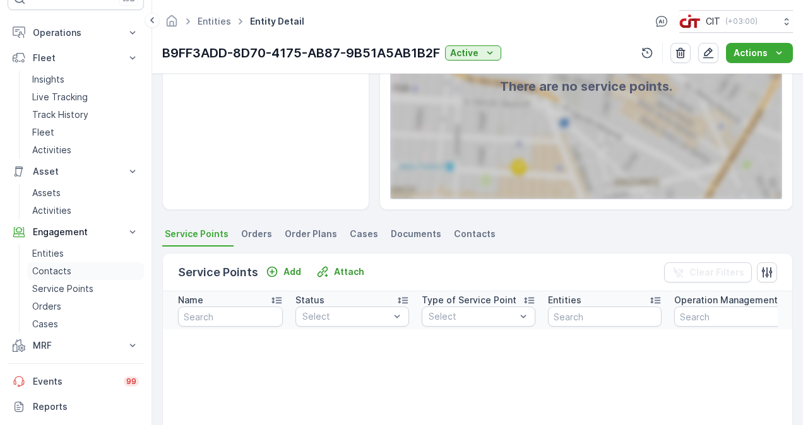
click at [52, 273] on p "Contacts" at bounding box center [51, 271] width 39 height 13
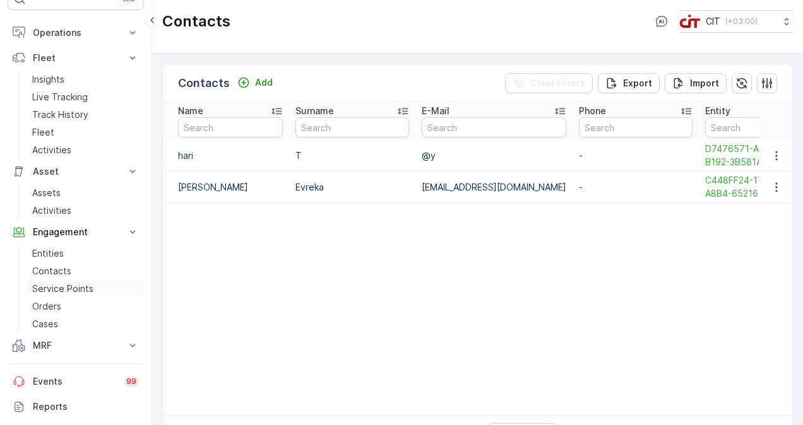
click at [68, 291] on p "Service Points" at bounding box center [62, 289] width 61 height 13
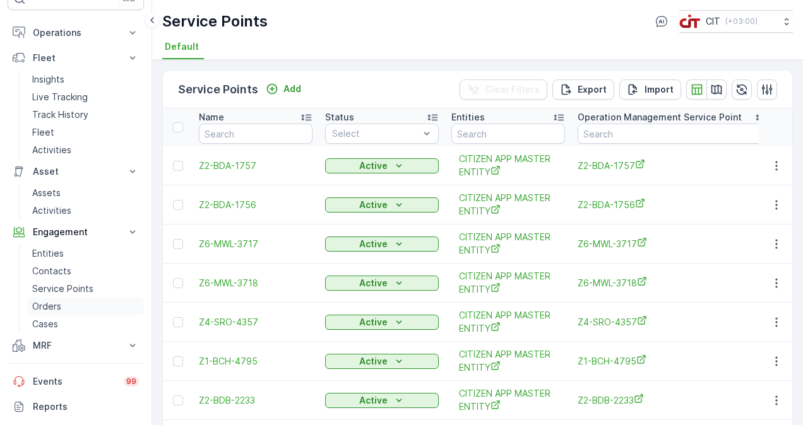
click at [60, 304] on p "Orders" at bounding box center [46, 306] width 29 height 13
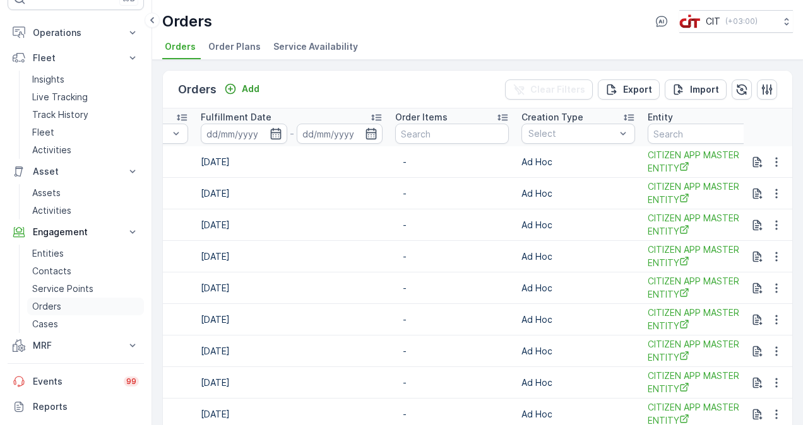
click at [50, 305] on p "Orders" at bounding box center [46, 306] width 29 height 13
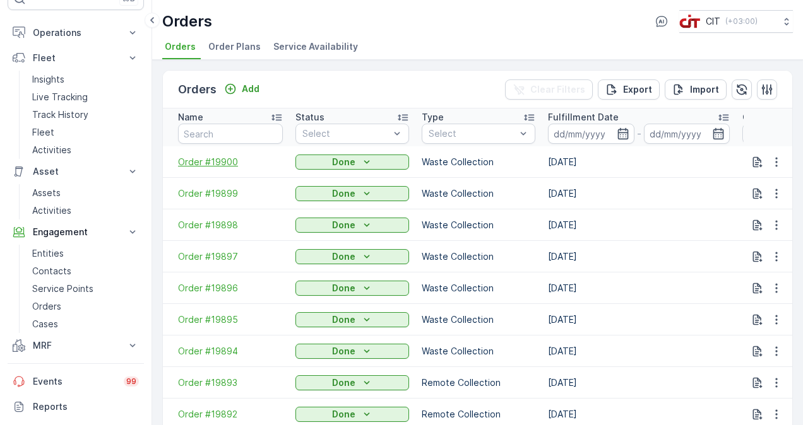
click at [216, 164] on span "Order #19900" at bounding box center [230, 162] width 105 height 13
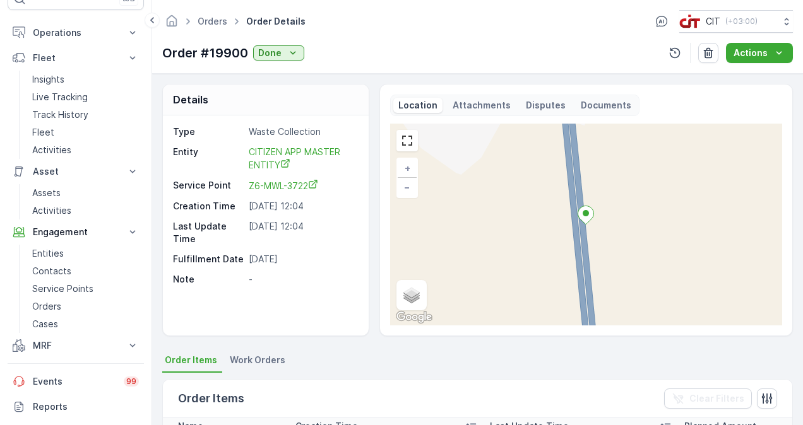
click at [463, 100] on p "Attachments" at bounding box center [481, 105] width 58 height 13
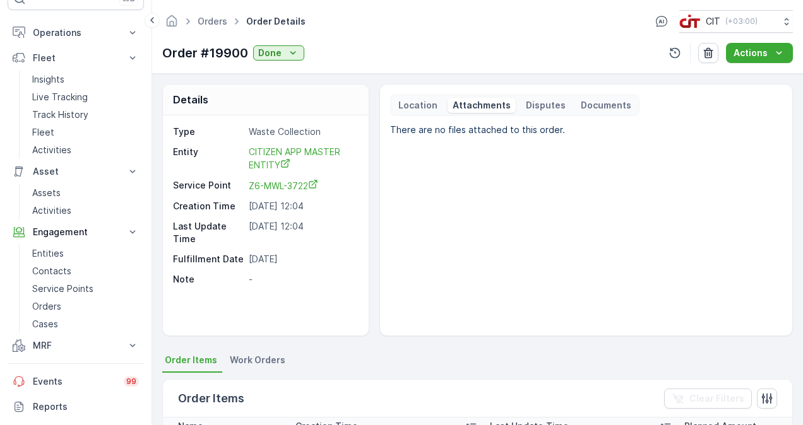
click at [530, 105] on p "Disputes" at bounding box center [546, 105] width 40 height 13
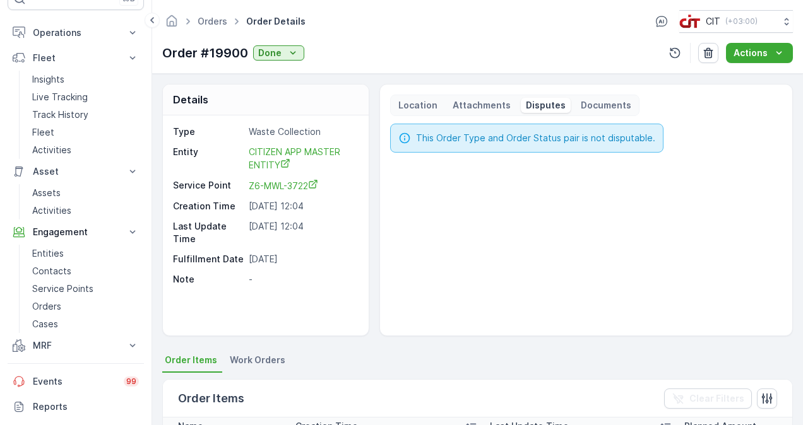
click at [581, 101] on p "Documents" at bounding box center [606, 105] width 50 height 13
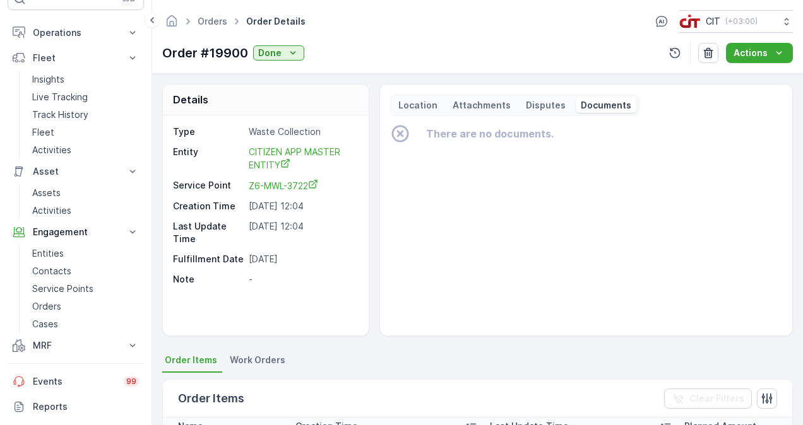
click at [421, 106] on p "Location" at bounding box center [417, 105] width 39 height 13
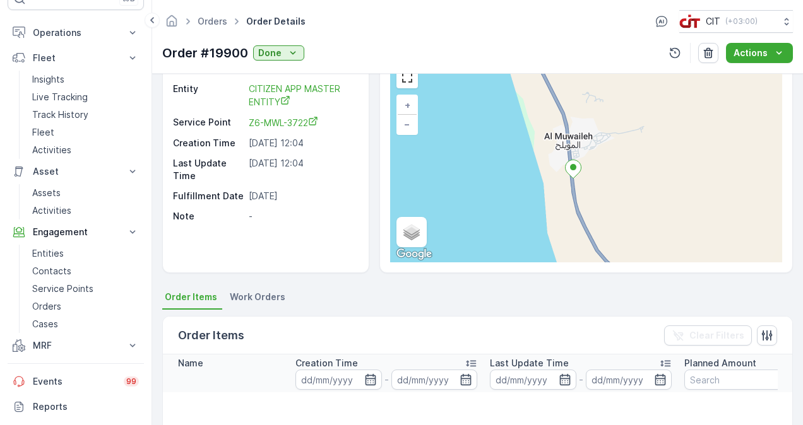
scroll to position [49, 0]
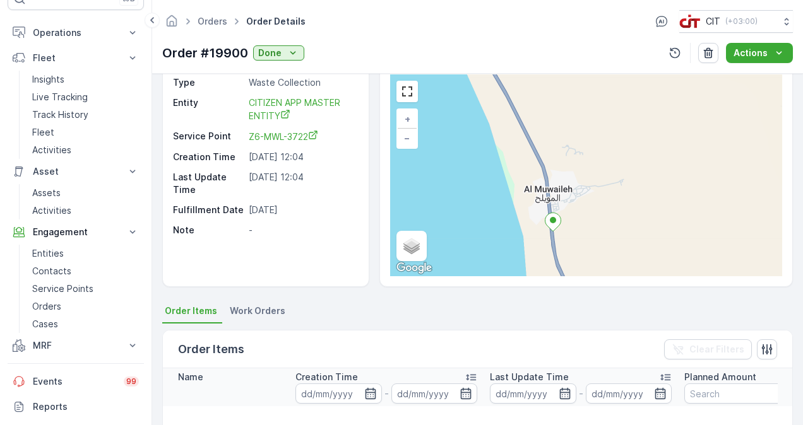
drag, startPoint x: 534, startPoint y: 154, endPoint x: 514, endPoint y: 193, distance: 44.0
click at [514, 193] on div "+ − Satellite Roadmap Terrain Hybrid Leaflet Keyboard shortcuts Map Data Map da…" at bounding box center [586, 175] width 392 height 202
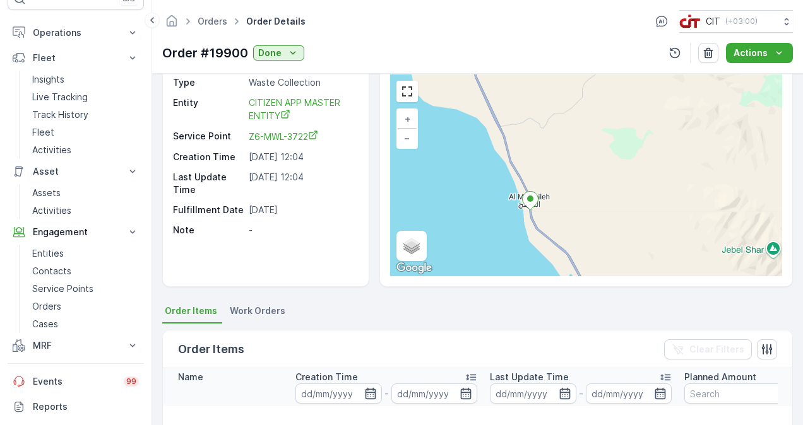
click at [262, 303] on li "Work Orders" at bounding box center [258, 312] width 63 height 21
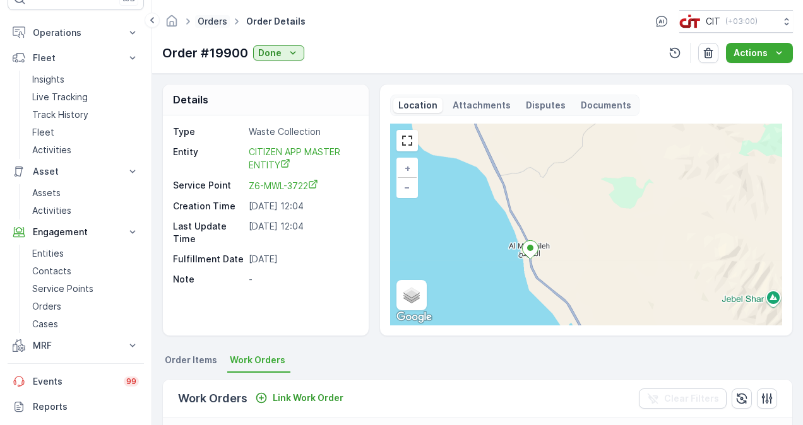
click at [210, 20] on link "Orders" at bounding box center [213, 21] width 30 height 11
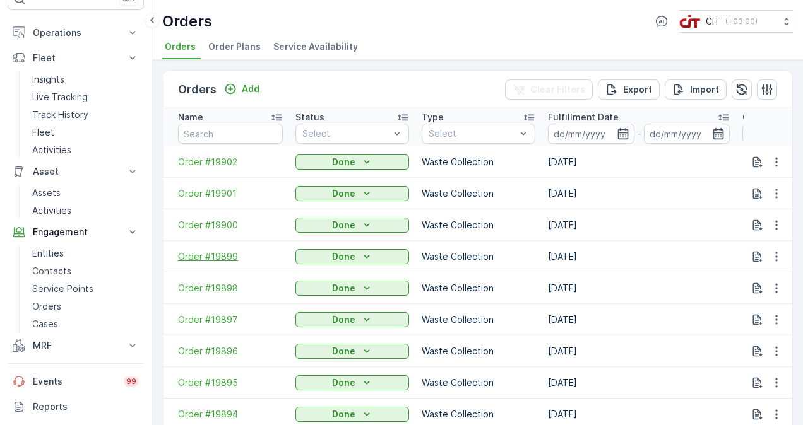
click at [219, 252] on span "Order #19899" at bounding box center [230, 257] width 105 height 13
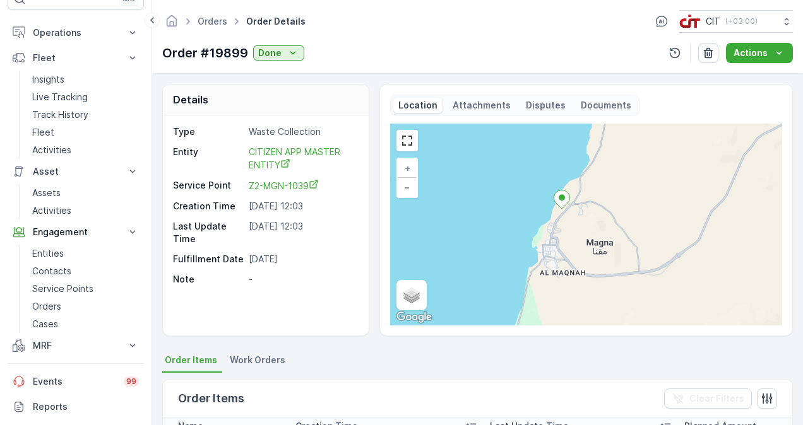
drag, startPoint x: 564, startPoint y: 285, endPoint x: 569, endPoint y: 254, distance: 30.7
click at [569, 254] on div "+ − Satellite Roadmap Terrain Hybrid Leaflet Keyboard shortcuts Map Data Map da…" at bounding box center [586, 225] width 392 height 202
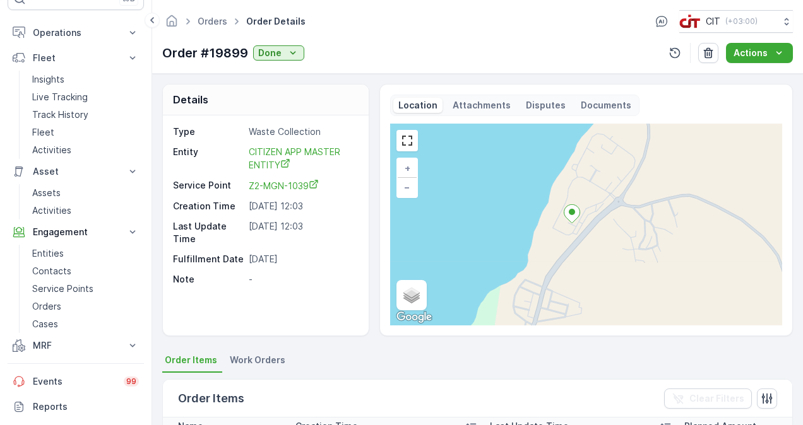
drag, startPoint x: 583, startPoint y: 156, endPoint x: 599, endPoint y: 259, distance: 103.5
click at [599, 259] on div "+ − Satellite Roadmap Terrain Hybrid Leaflet Keyboard shortcuts Map Data Map da…" at bounding box center [586, 225] width 392 height 202
click at [276, 181] on span "Z2-MGN-1039" at bounding box center [284, 185] width 70 height 11
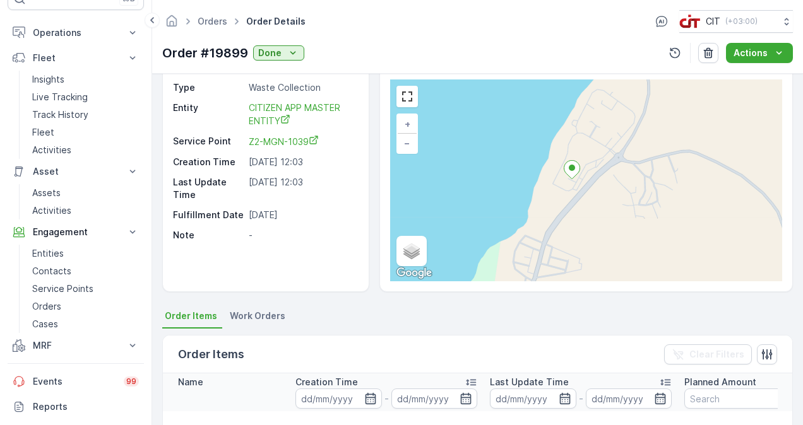
scroll to position [63, 0]
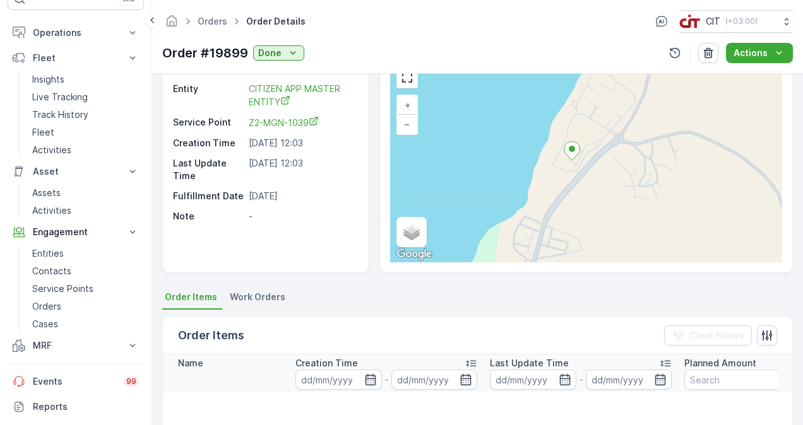
click at [251, 297] on span "Work Orders" at bounding box center [258, 297] width 56 height 13
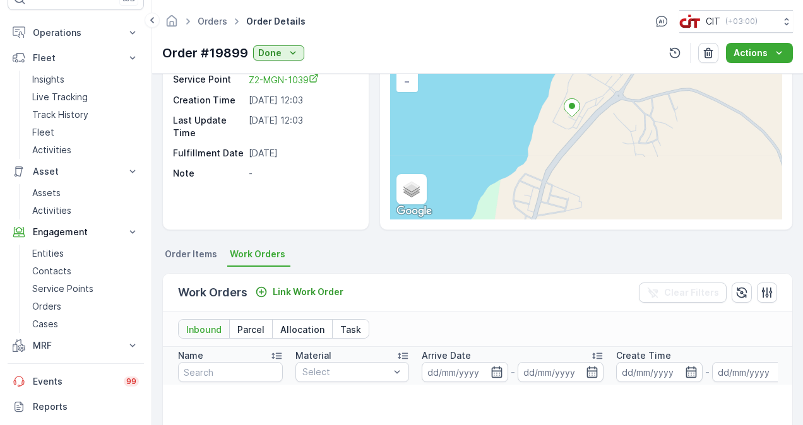
scroll to position [126, 0]
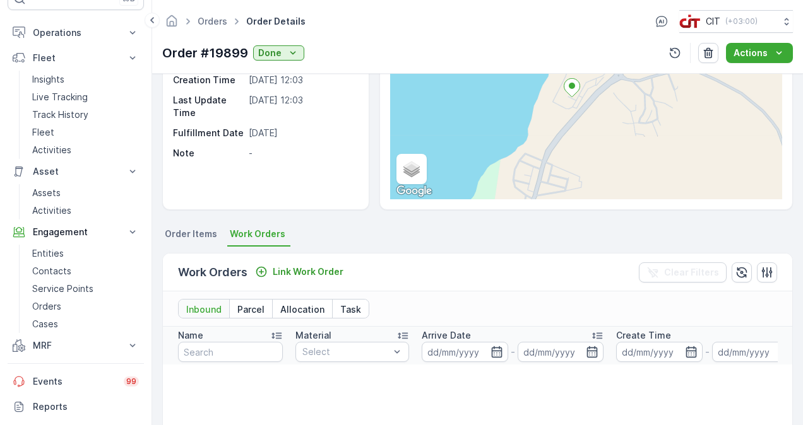
click at [183, 233] on span "Order Items" at bounding box center [191, 234] width 52 height 13
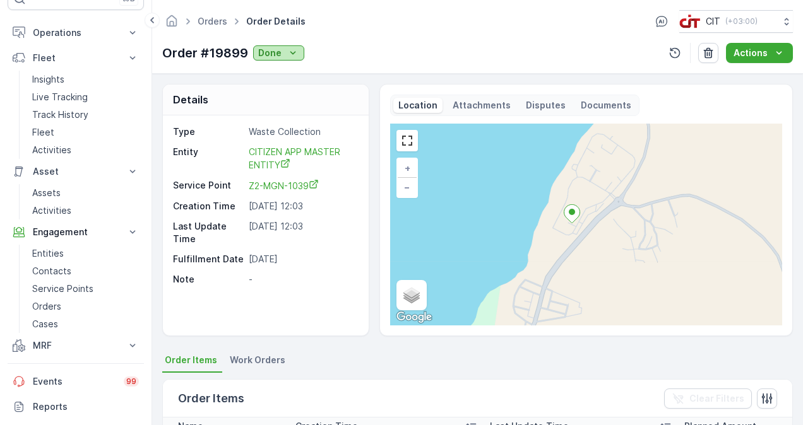
click at [293, 51] on icon "Done" at bounding box center [293, 52] width 6 height 3
click at [317, 147] on span "CITIZEN APP MASTER ENTITY" at bounding box center [296, 158] width 94 height 24
